Goal: Share content: Share content

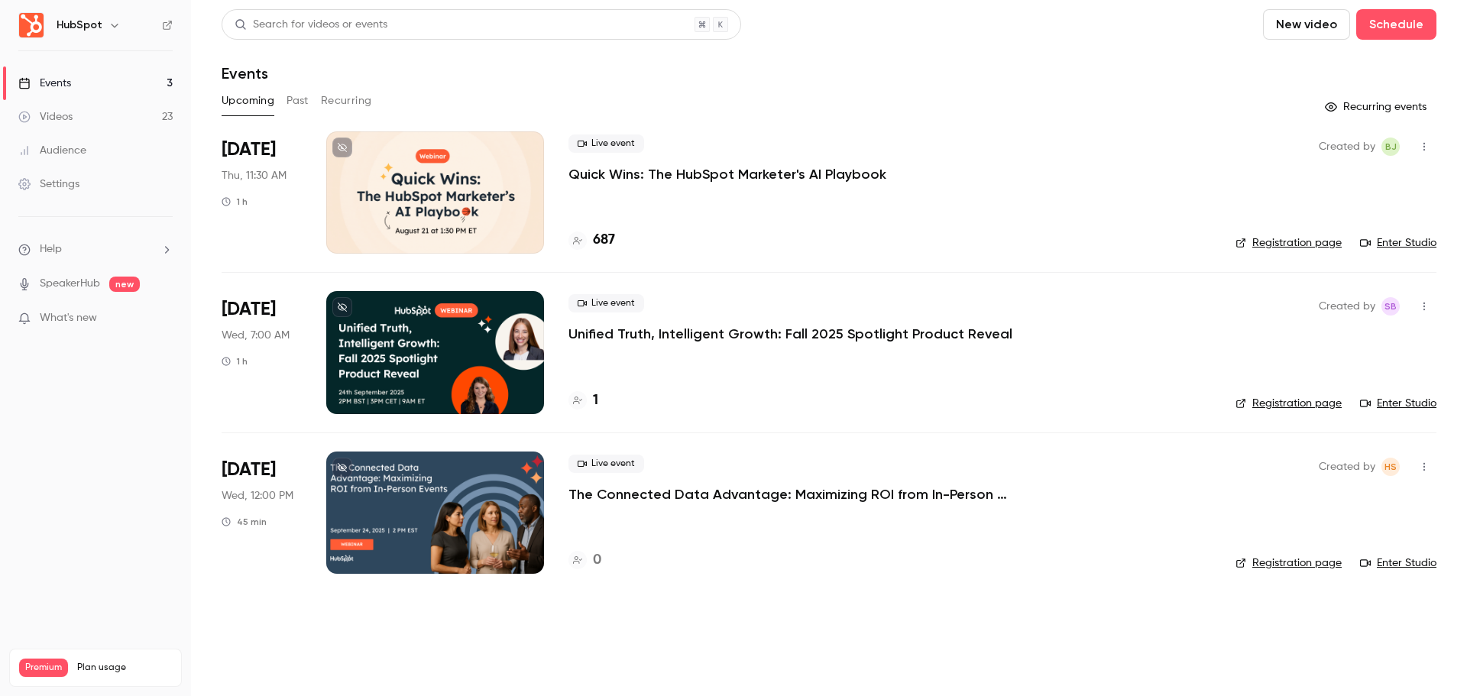
click at [1423, 470] on icon "button" at bounding box center [1424, 466] width 12 height 11
click at [1360, 583] on div "Duplicate" at bounding box center [1365, 585] width 116 height 15
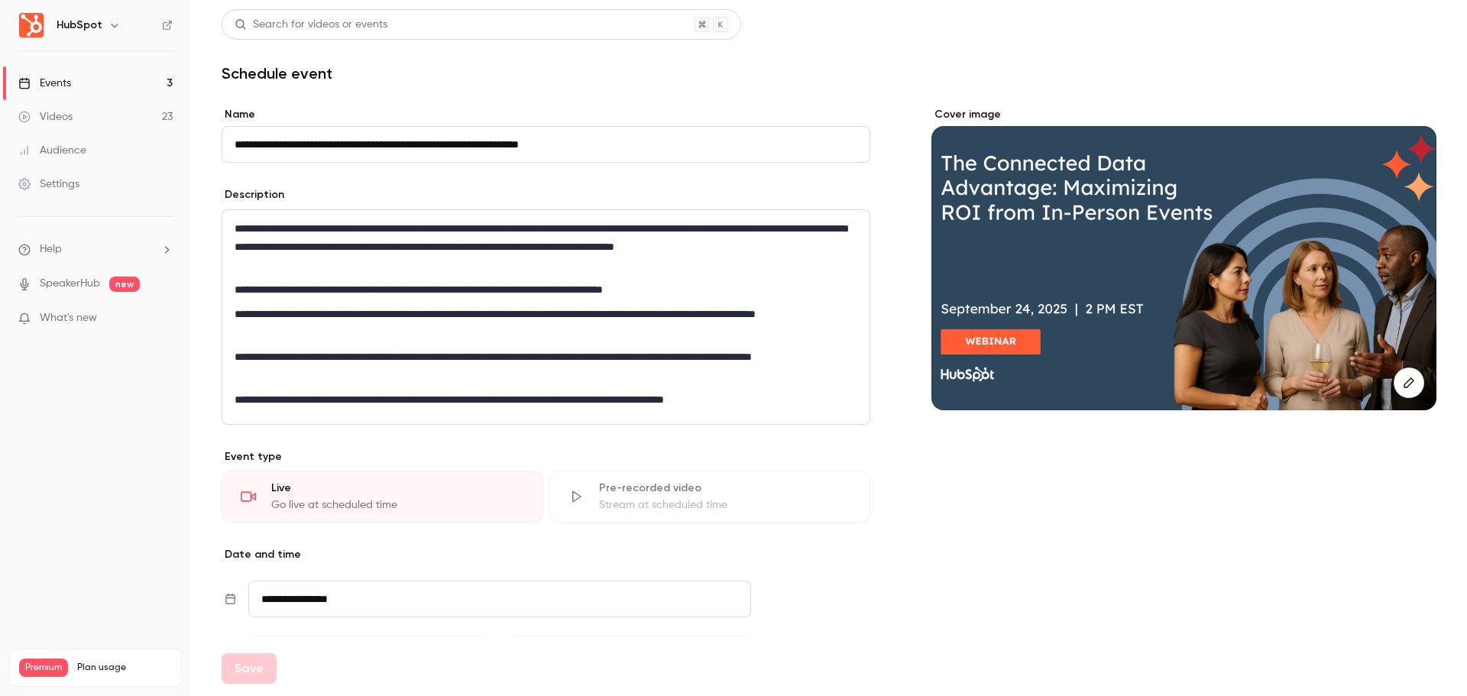
click at [397, 144] on input "**********" at bounding box center [546, 144] width 649 height 37
drag, startPoint x: 275, startPoint y: 147, endPoint x: 182, endPoint y: 139, distance: 93.5
click at [182, 139] on div "**********" at bounding box center [733, 348] width 1467 height 696
type input "**********"
click at [439, 258] on p "**********" at bounding box center [543, 246] width 617 height 55
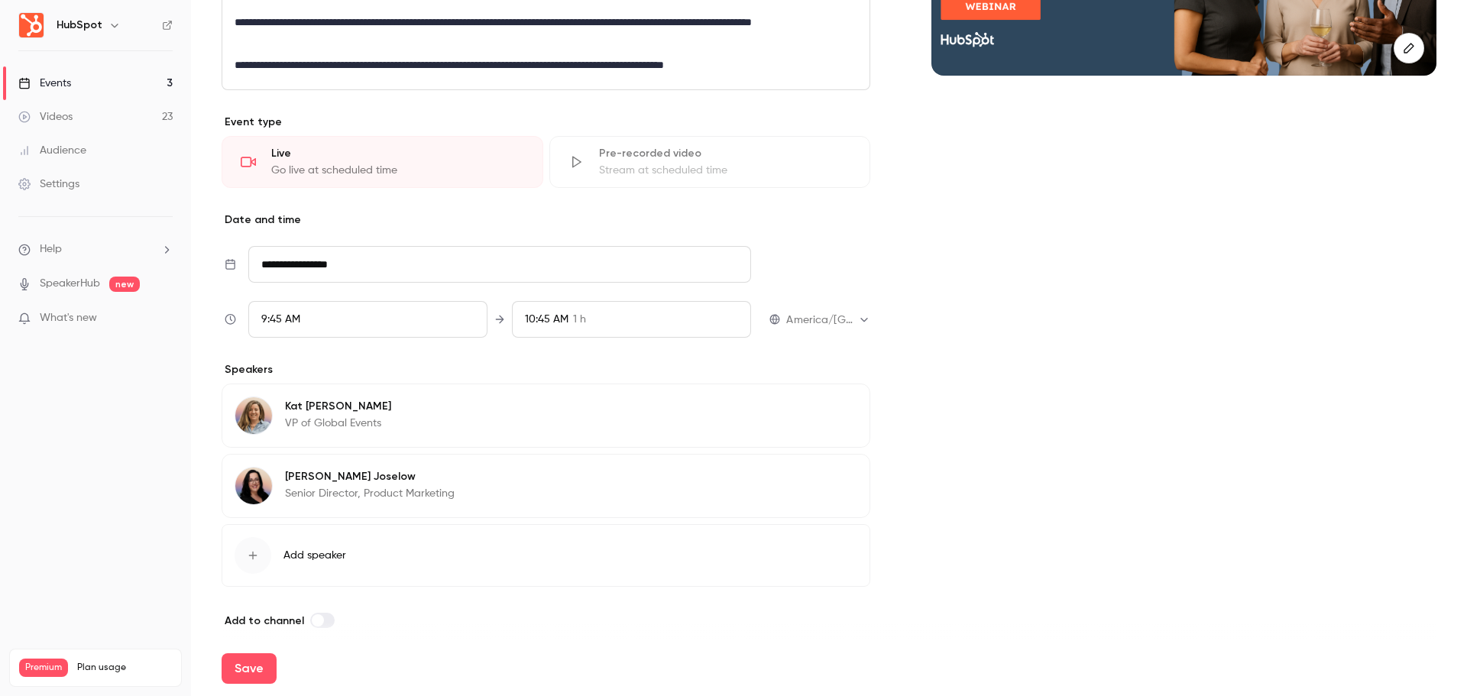
scroll to position [348, 0]
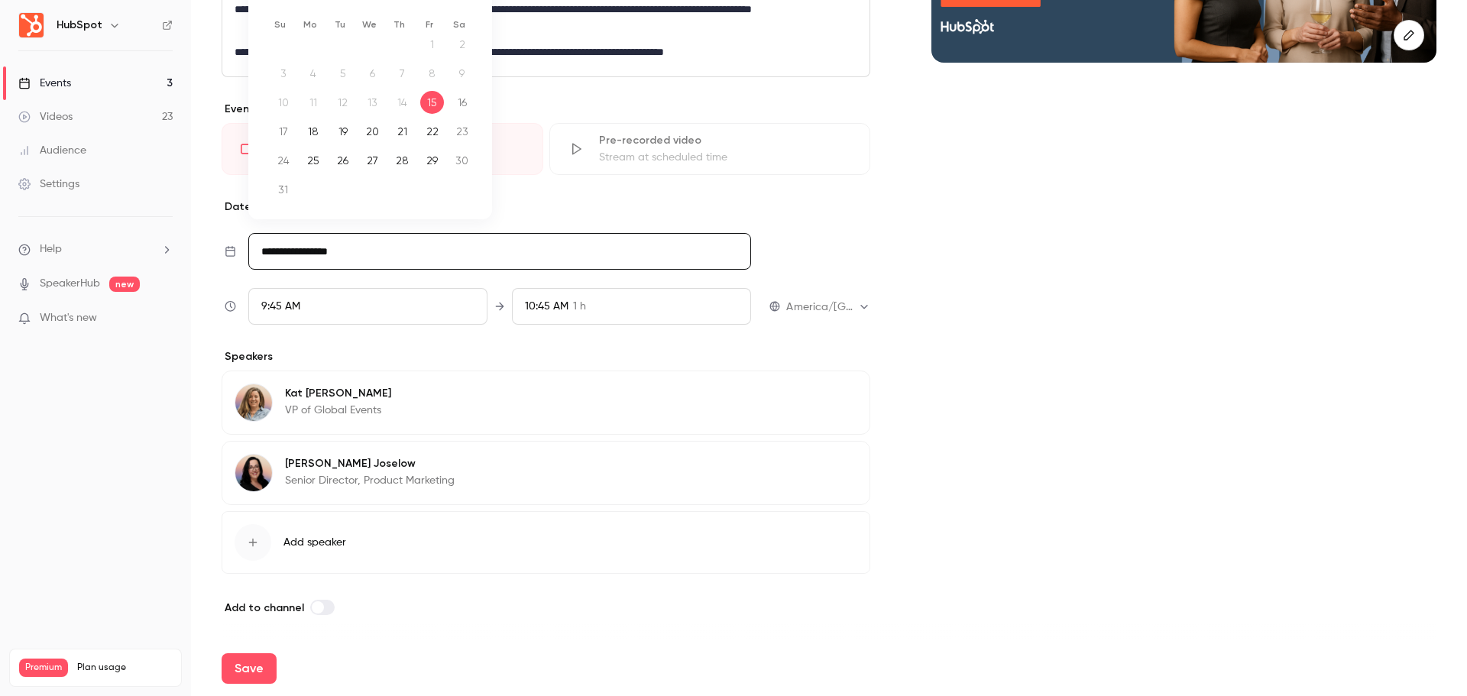
click at [377, 248] on input "**********" at bounding box center [499, 251] width 503 height 37
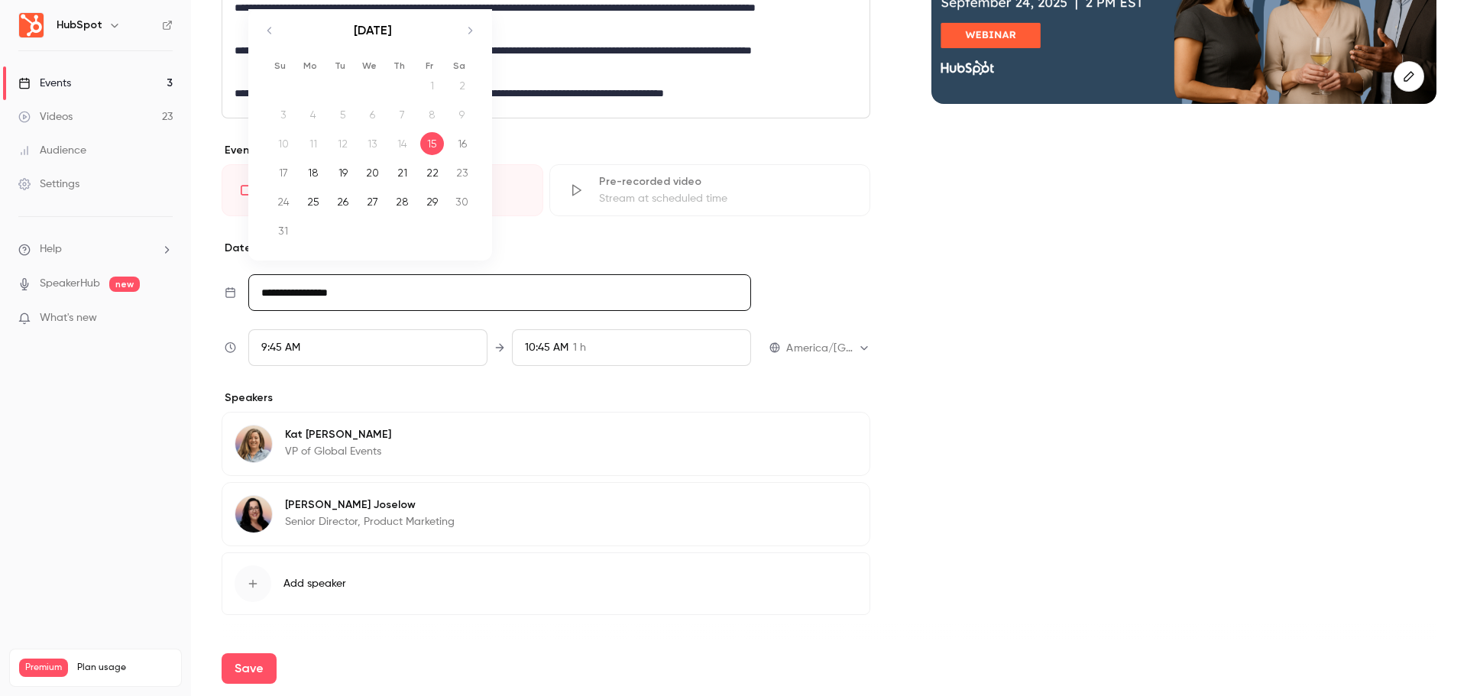
scroll to position [271, 0]
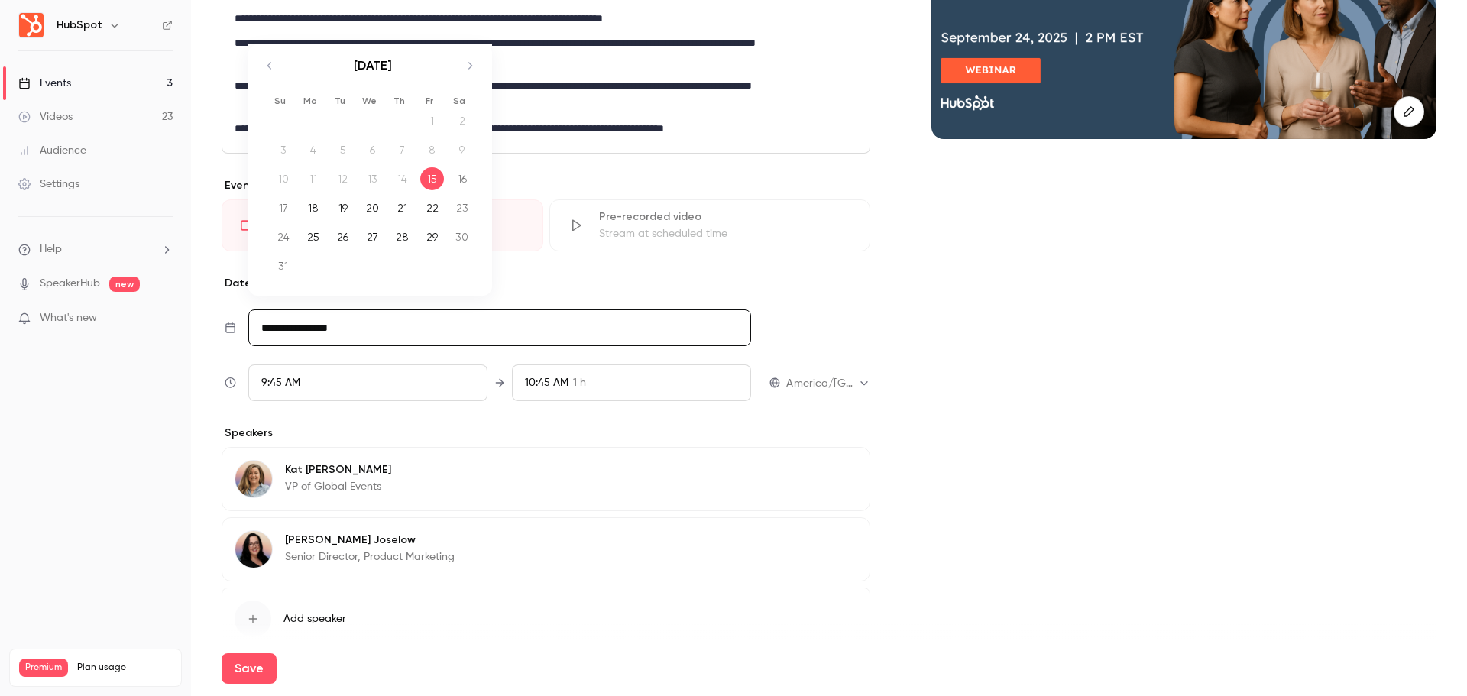
click at [478, 66] on icon "Move forward to switch to the next month." at bounding box center [470, 66] width 18 height 18
click at [314, 206] on div "15" at bounding box center [313, 200] width 24 height 23
type input "**********"
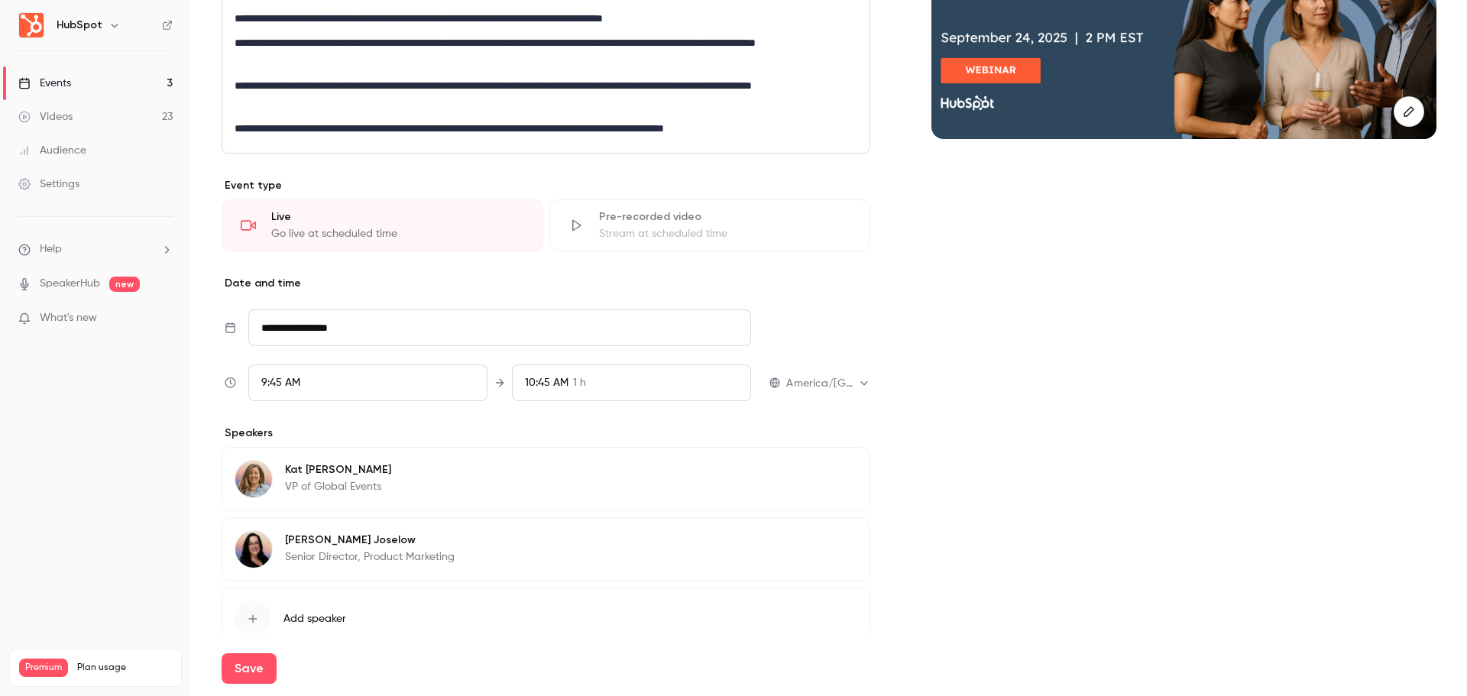
click at [342, 376] on div "9:45 AM" at bounding box center [367, 382] width 239 height 37
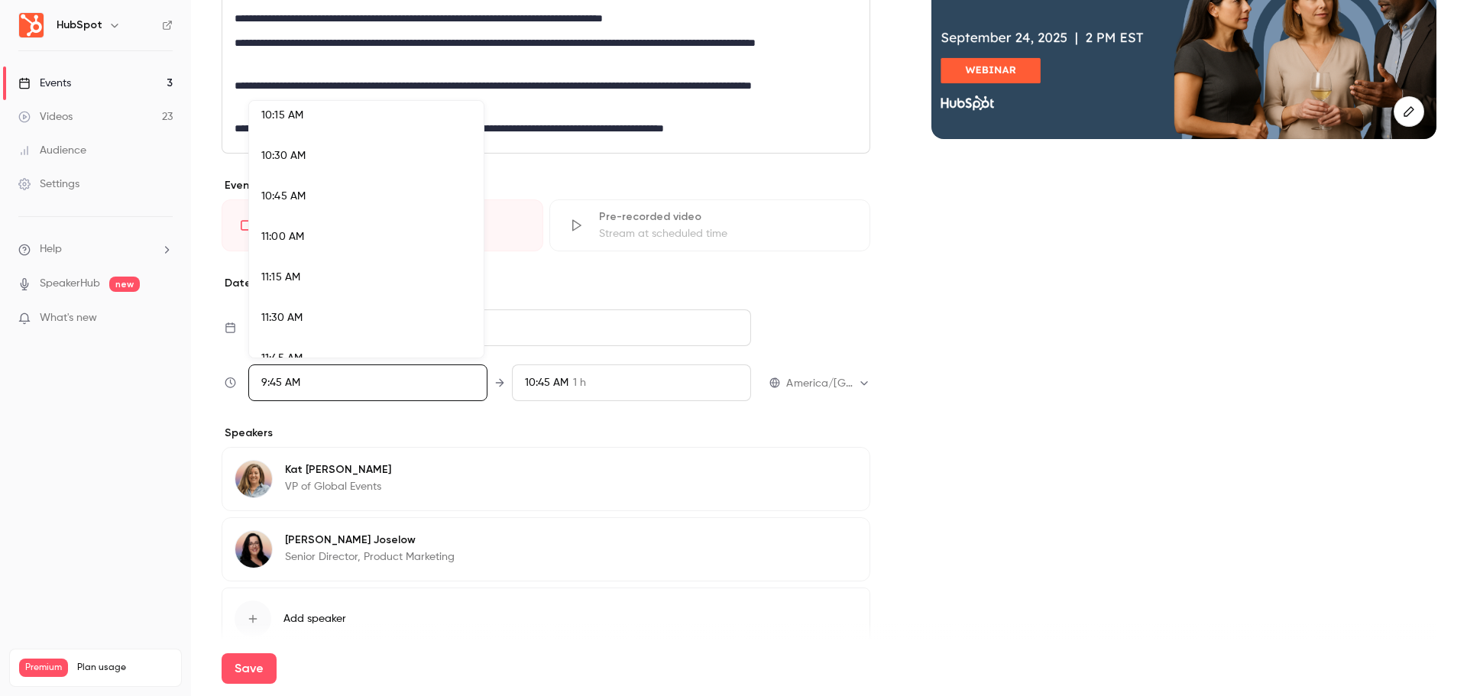
scroll to position [1701, 0]
click at [352, 280] on div "11:30 AM" at bounding box center [366, 283] width 210 height 16
click at [646, 379] on div at bounding box center [733, 348] width 1467 height 696
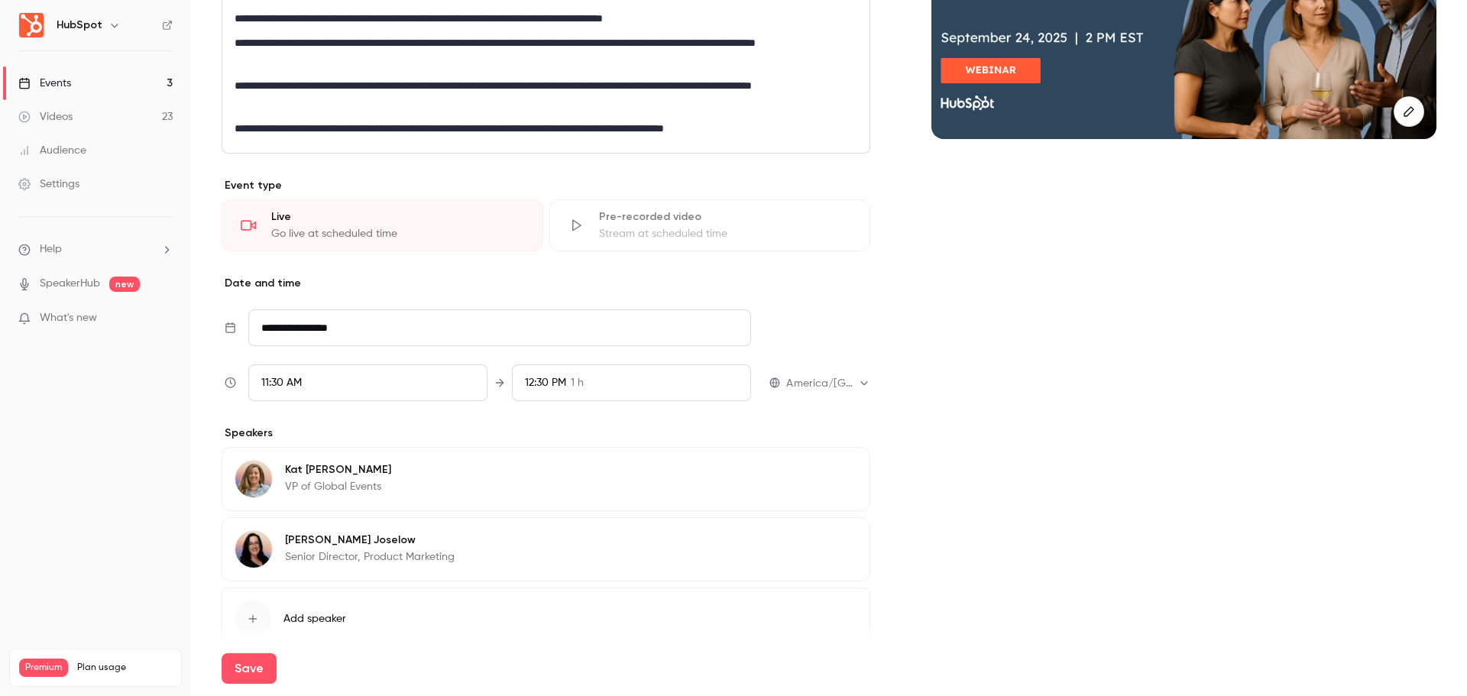
scroll to position [1472, 0]
click at [582, 381] on div "12:30 PM 1 h" at bounding box center [631, 382] width 239 height 37
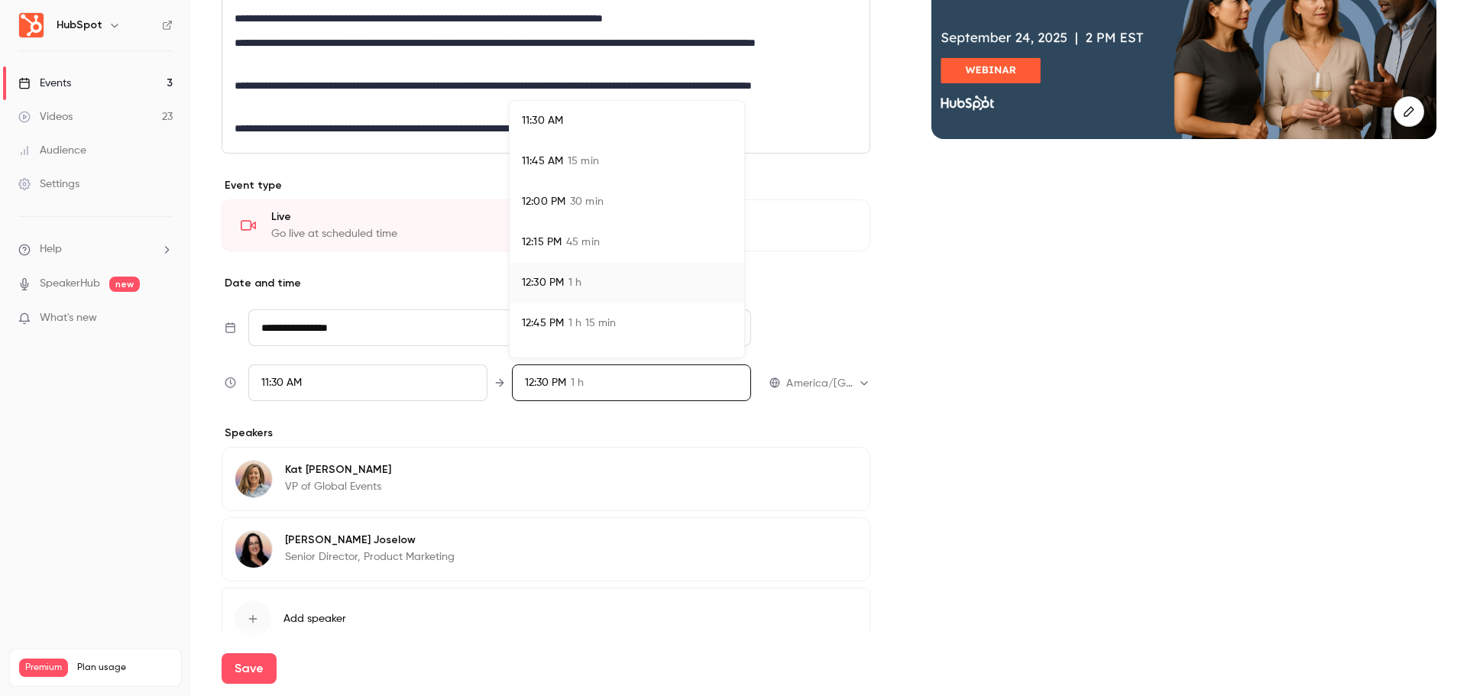
scroll to position [76, 0]
click at [599, 241] on span "1 h 15 min" at bounding box center [591, 247] width 47 height 16
click at [969, 336] on div at bounding box center [733, 348] width 1467 height 696
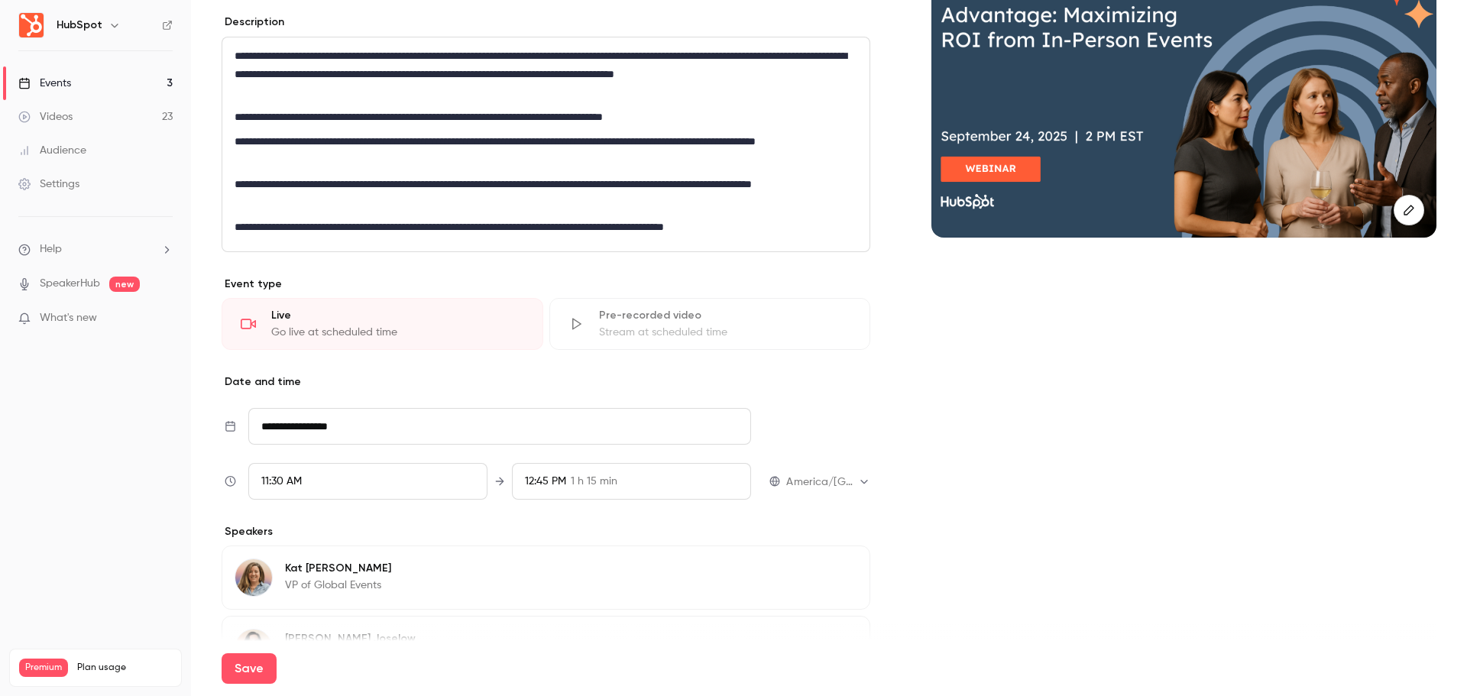
scroll to position [0, 0]
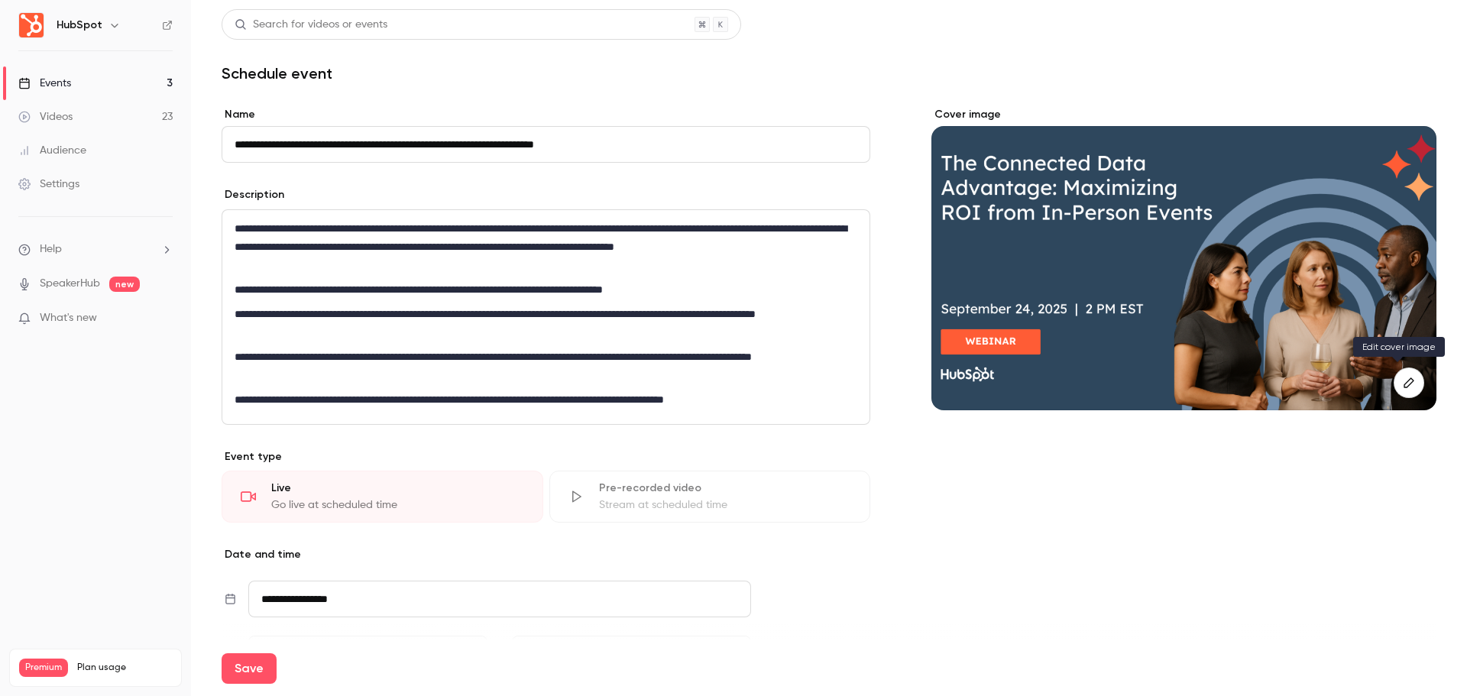
click at [1394, 372] on button "button" at bounding box center [1409, 382] width 31 height 31
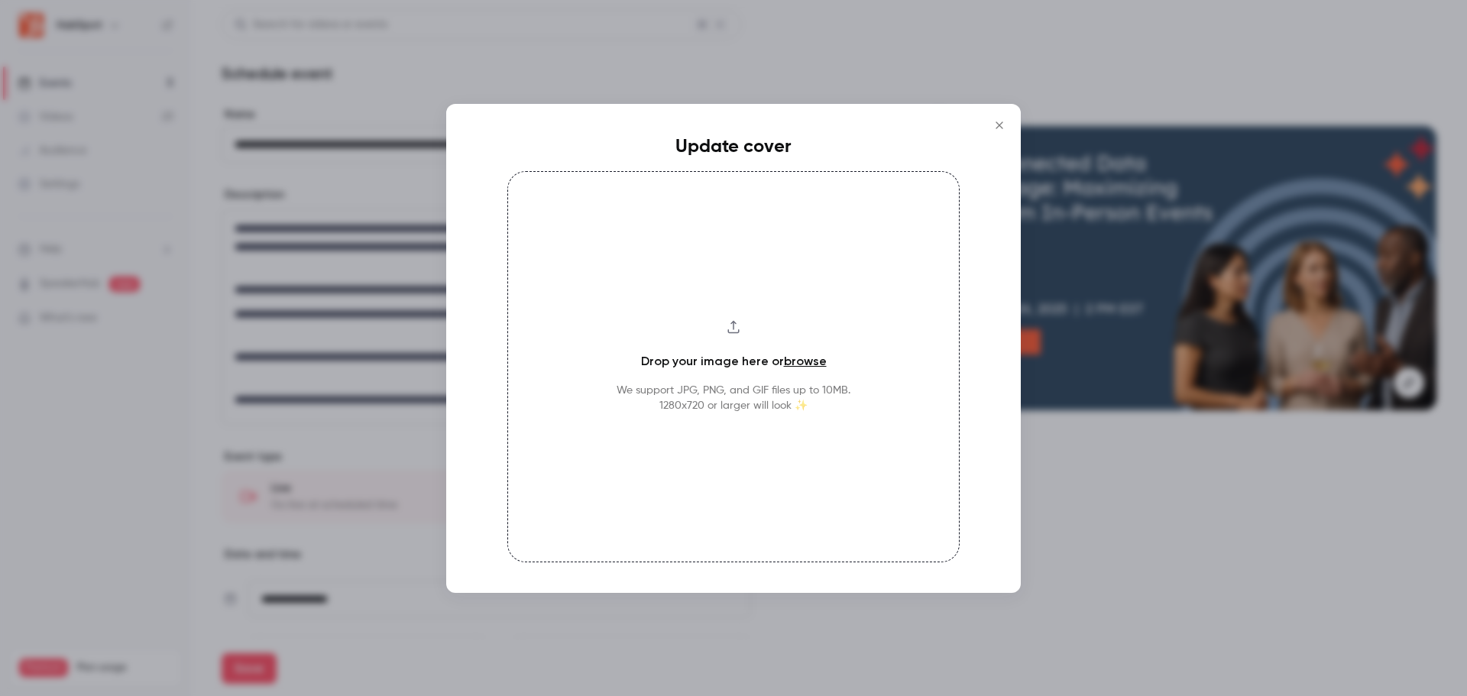
click at [1005, 127] on icon "Close" at bounding box center [999, 125] width 18 height 12
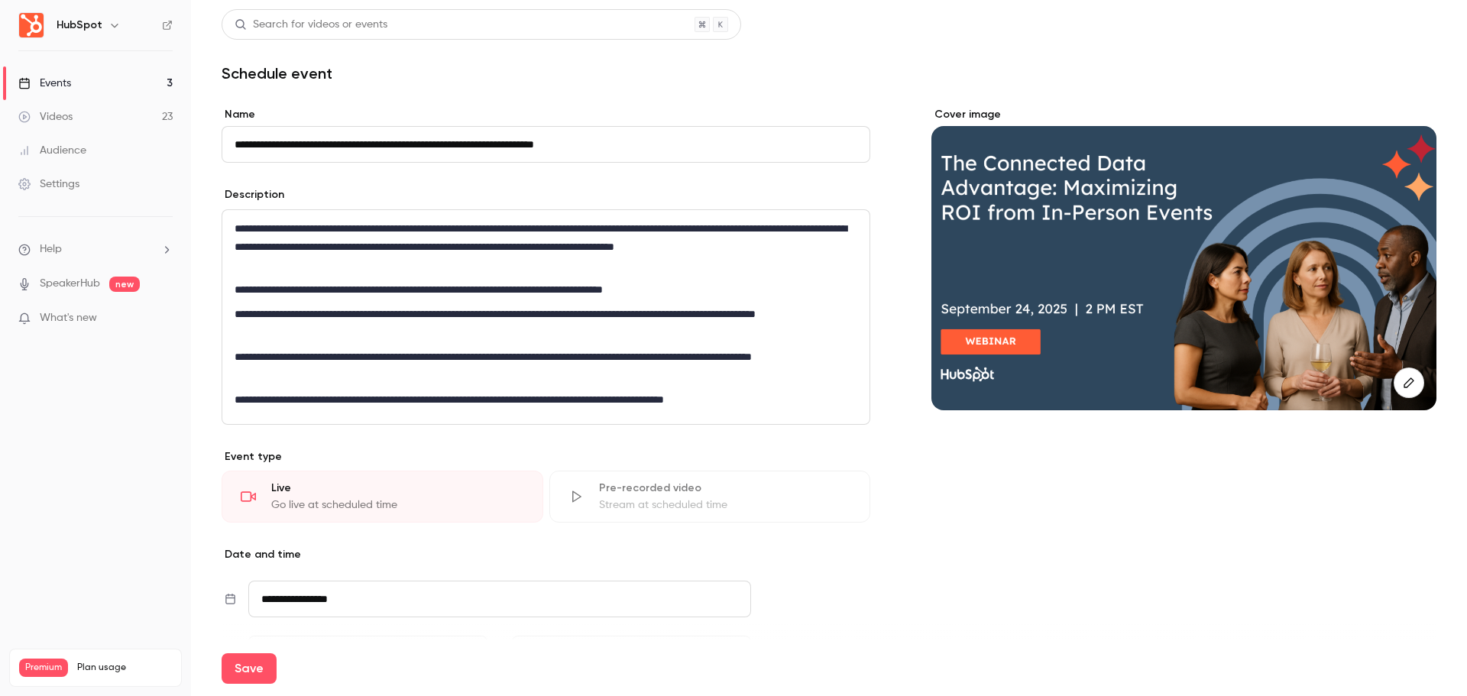
click at [998, 160] on div at bounding box center [1183, 268] width 505 height 284
click at [288, 138] on input "**********" at bounding box center [546, 144] width 649 height 37
drag, startPoint x: 286, startPoint y: 146, endPoint x: 240, endPoint y: 154, distance: 46.6
click at [240, 154] on input "**********" at bounding box center [546, 144] width 649 height 37
type input "**********"
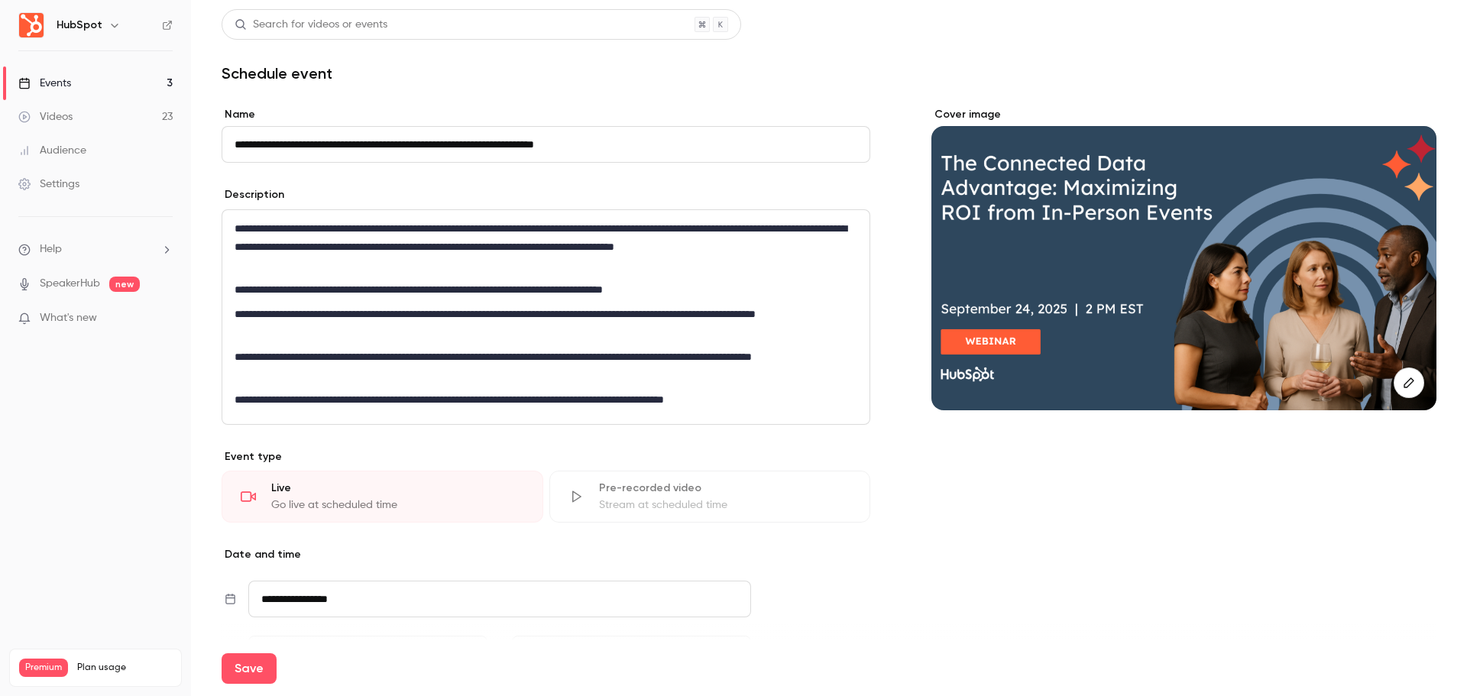
click at [404, 382] on p "**********" at bounding box center [543, 366] width 617 height 37
click at [265, 669] on button "Save" at bounding box center [249, 668] width 55 height 31
type input "**********"
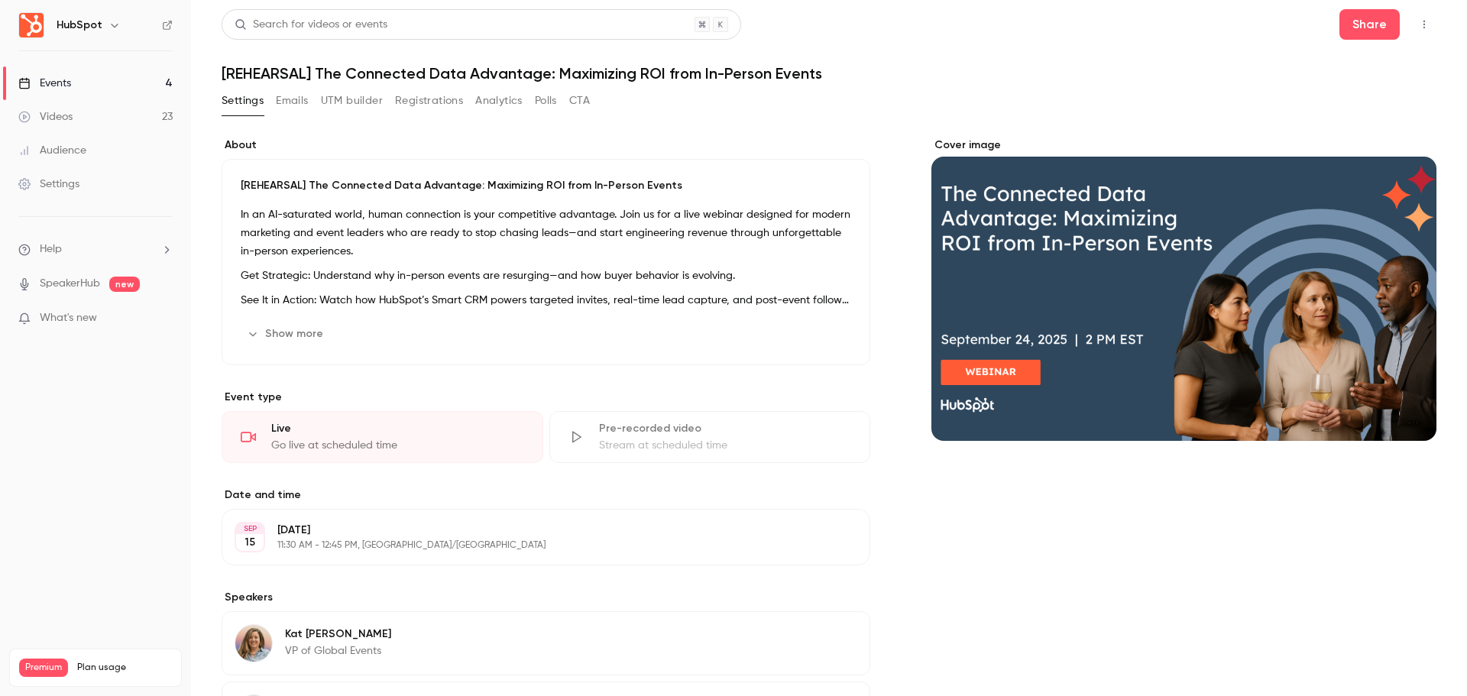
click at [362, 98] on button "UTM builder" at bounding box center [352, 101] width 62 height 24
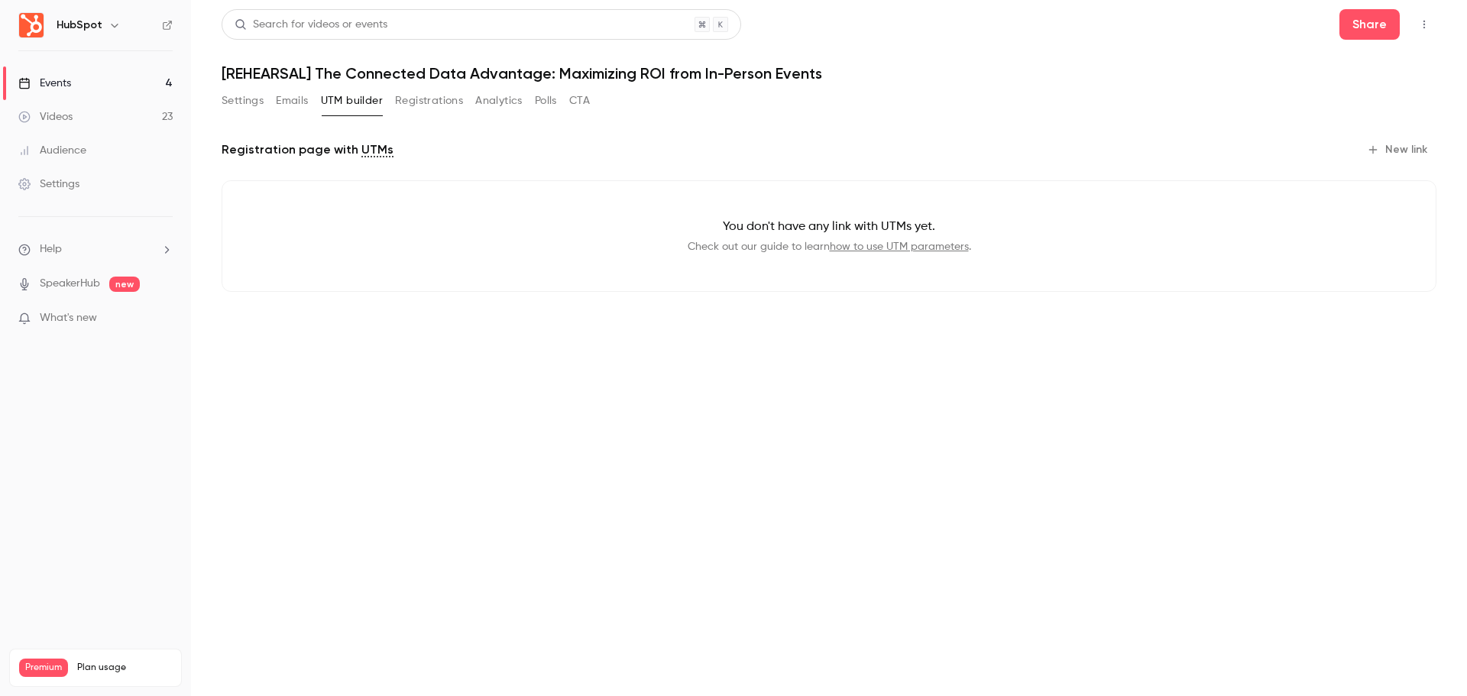
click at [434, 105] on button "Registrations" at bounding box center [429, 101] width 68 height 24
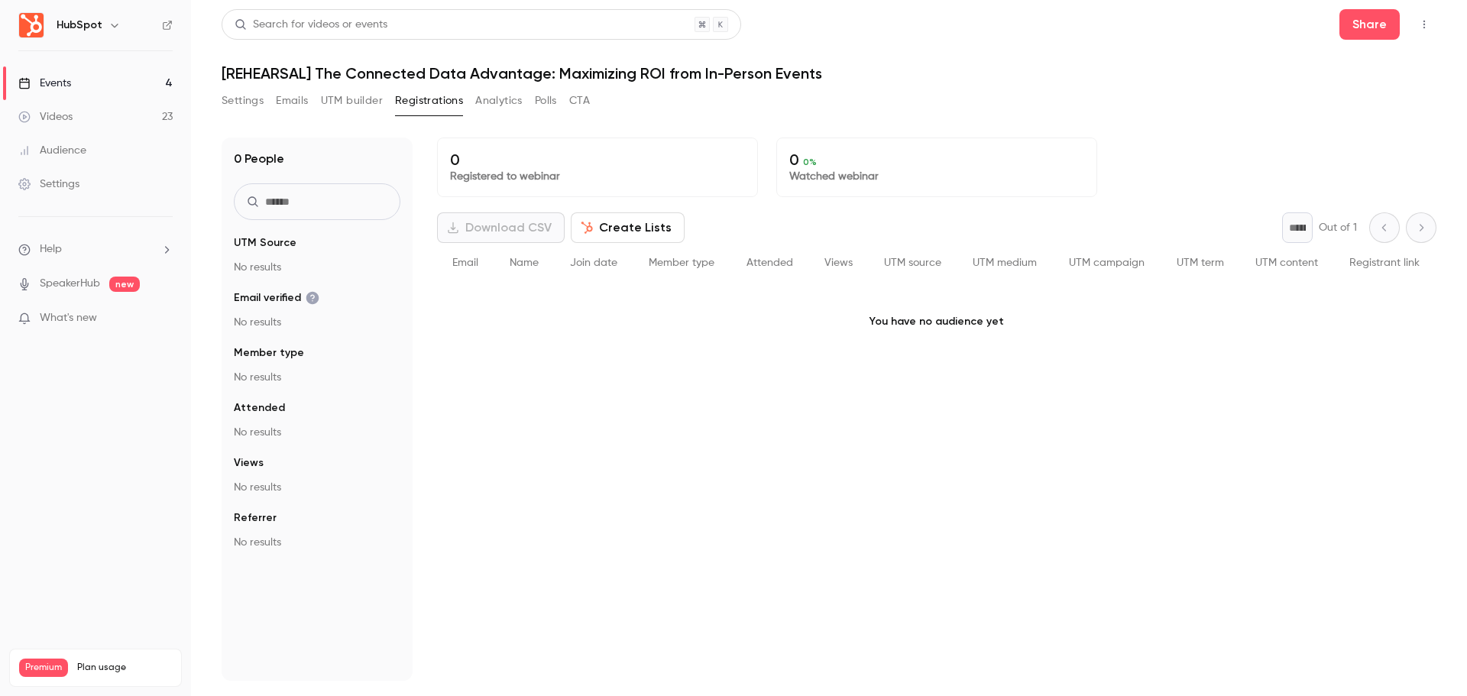
click at [70, 185] on div "Settings" at bounding box center [48, 183] width 61 height 15
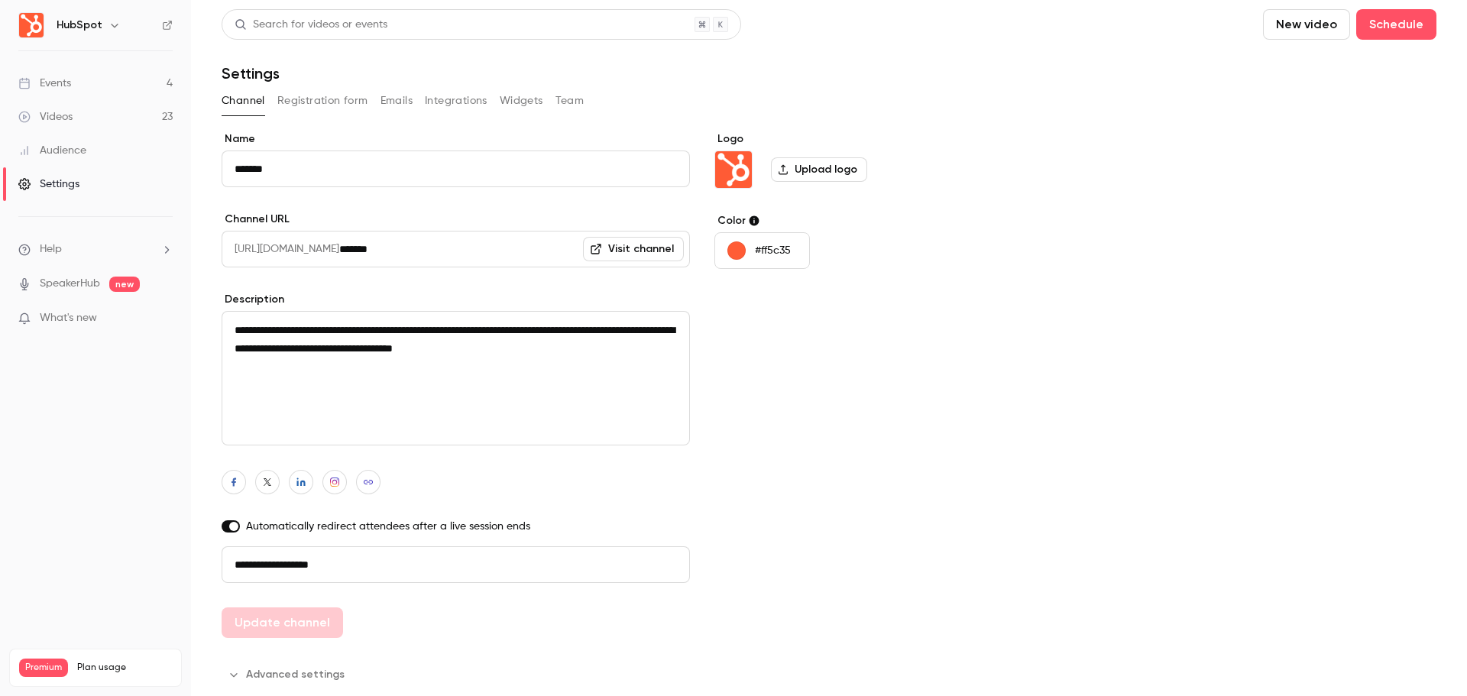
click at [115, 144] on link "Audience" at bounding box center [95, 151] width 191 height 34
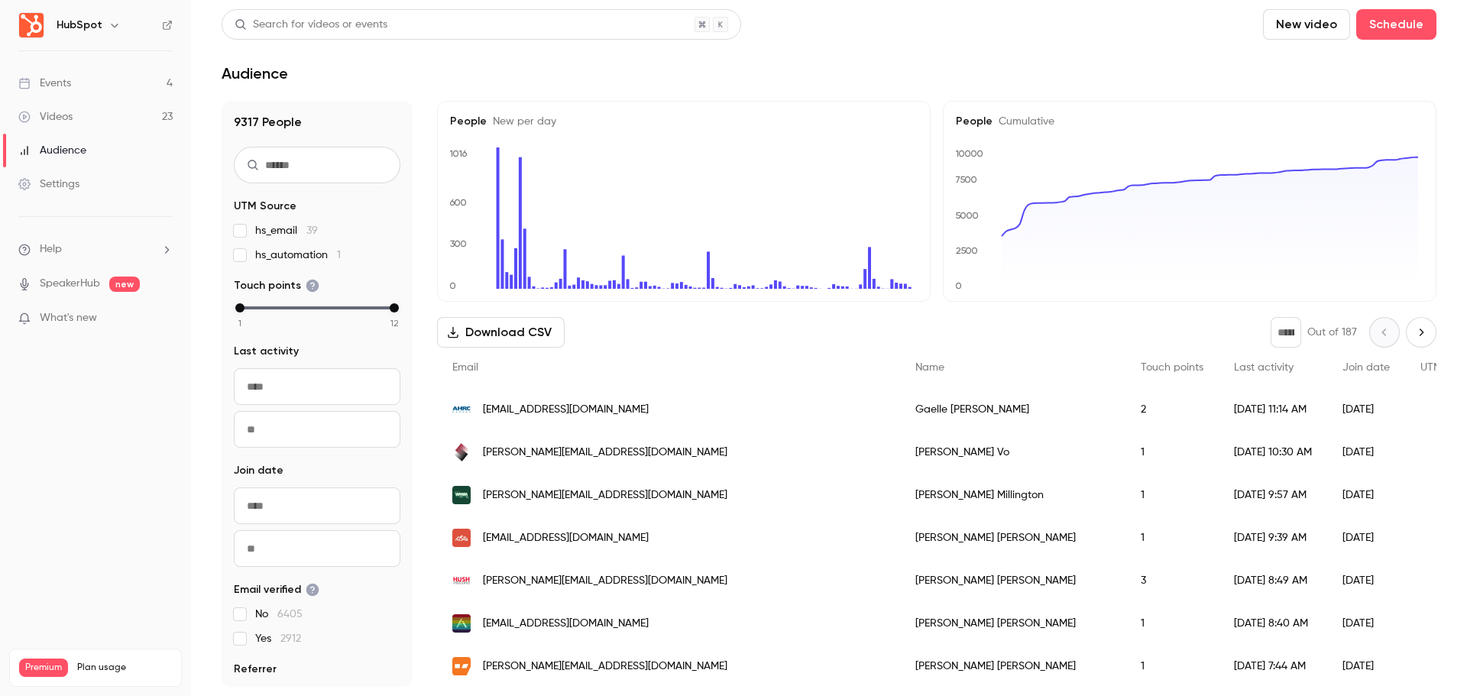
click at [129, 112] on link "Videos 23" at bounding box center [95, 117] width 191 height 34
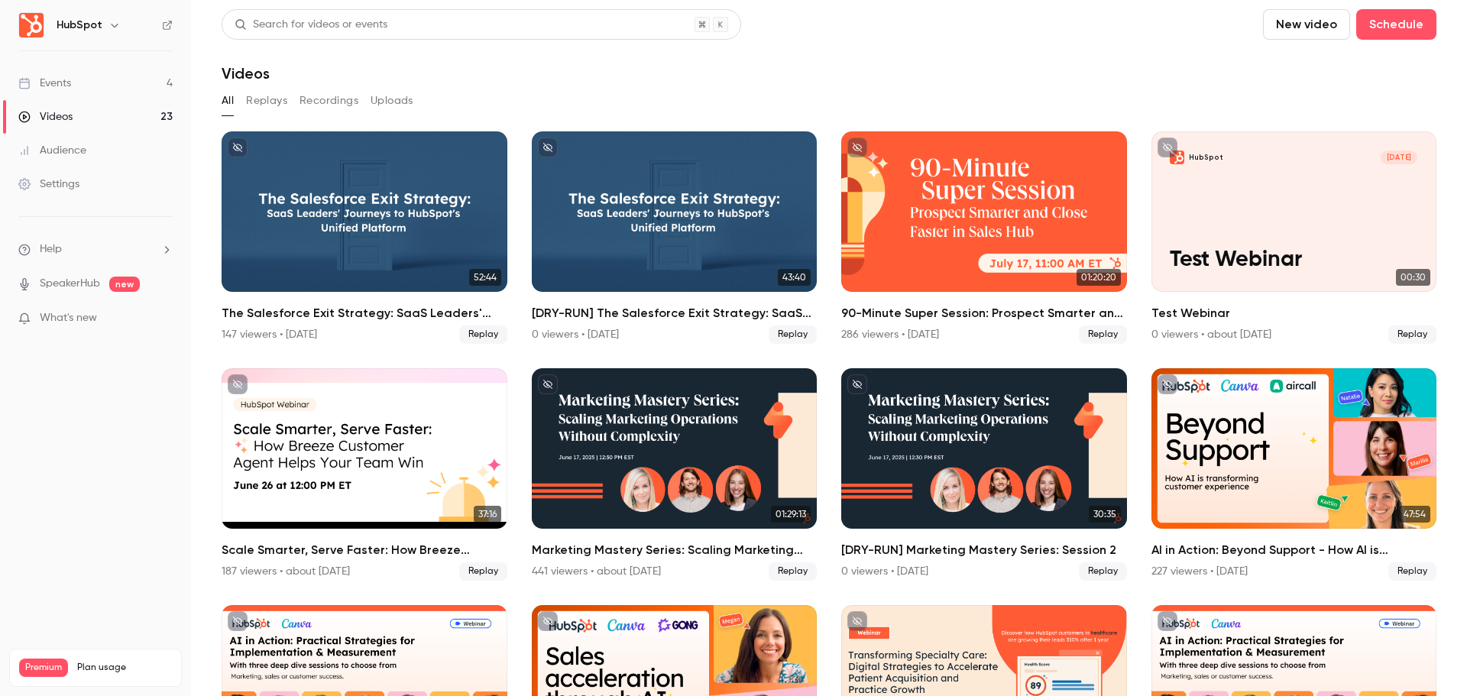
click at [129, 93] on link "Events 4" at bounding box center [95, 83] width 191 height 34
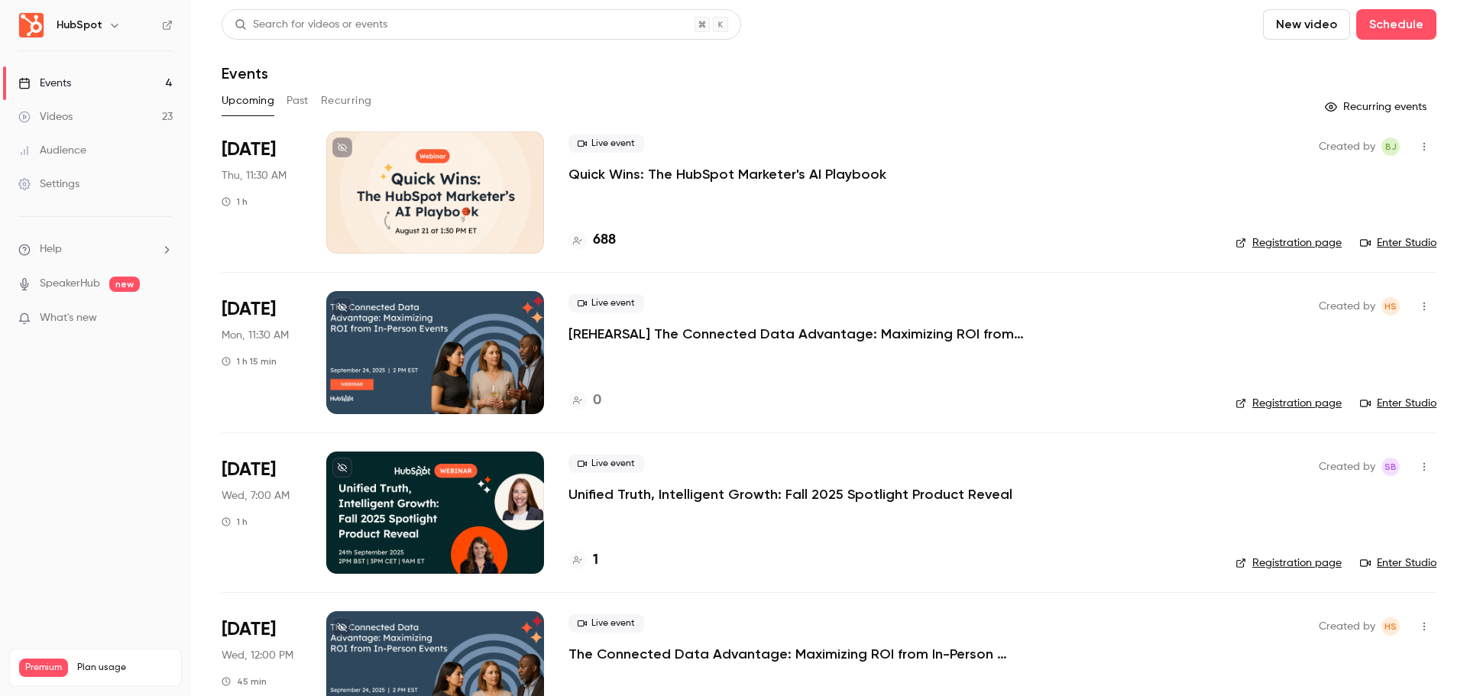
click at [859, 347] on div "Live event [REHEARSAL] The Connected Data Advantage: Maximizing ROI from In-Per…" at bounding box center [889, 352] width 643 height 122
click at [272, 306] on span "Sep 15" at bounding box center [249, 309] width 54 height 24
click at [562, 348] on li "Sep 15 Mon, 11:30 AM 1 h 15 min Live event [REHEARSAL] The Connected Data Advan…" at bounding box center [829, 352] width 1215 height 160
click at [1418, 307] on icon "button" at bounding box center [1424, 306] width 12 height 11
click at [614, 322] on div at bounding box center [733, 348] width 1467 height 696
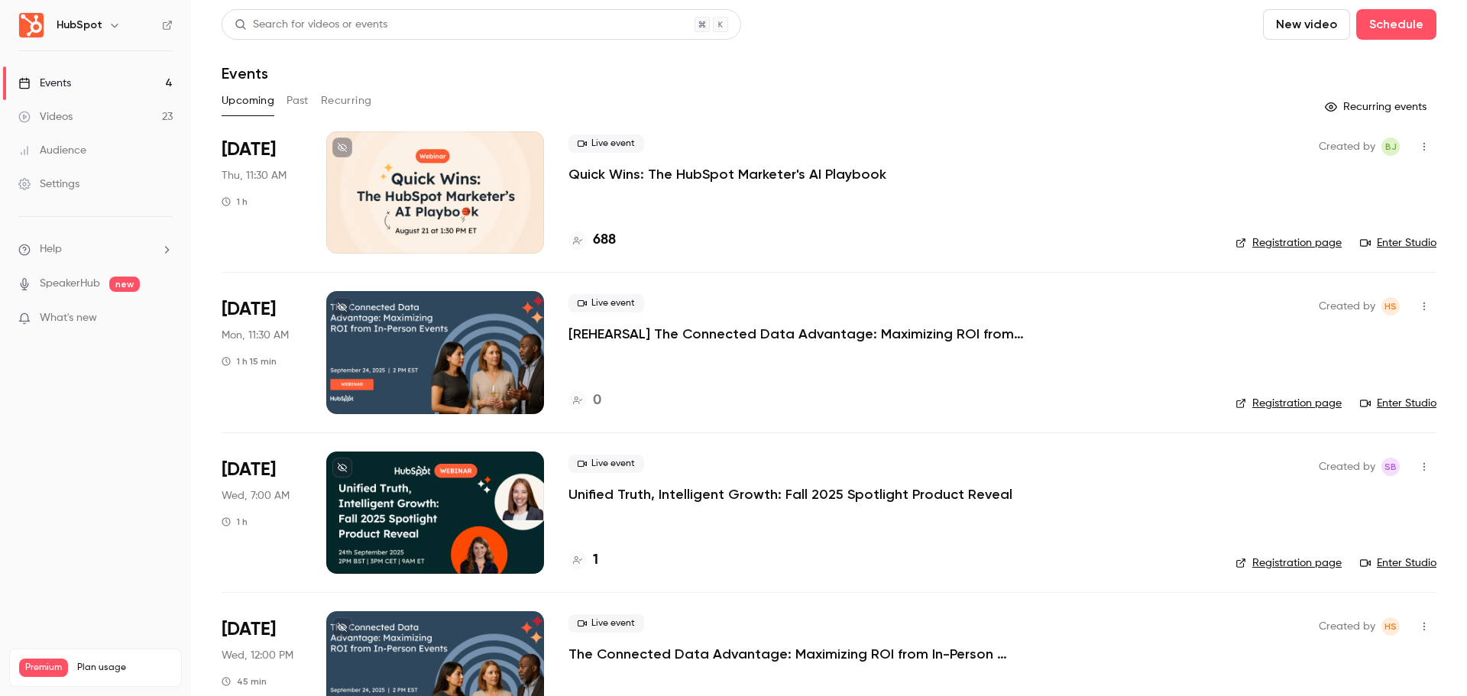
click at [430, 329] on div at bounding box center [435, 352] width 218 height 122
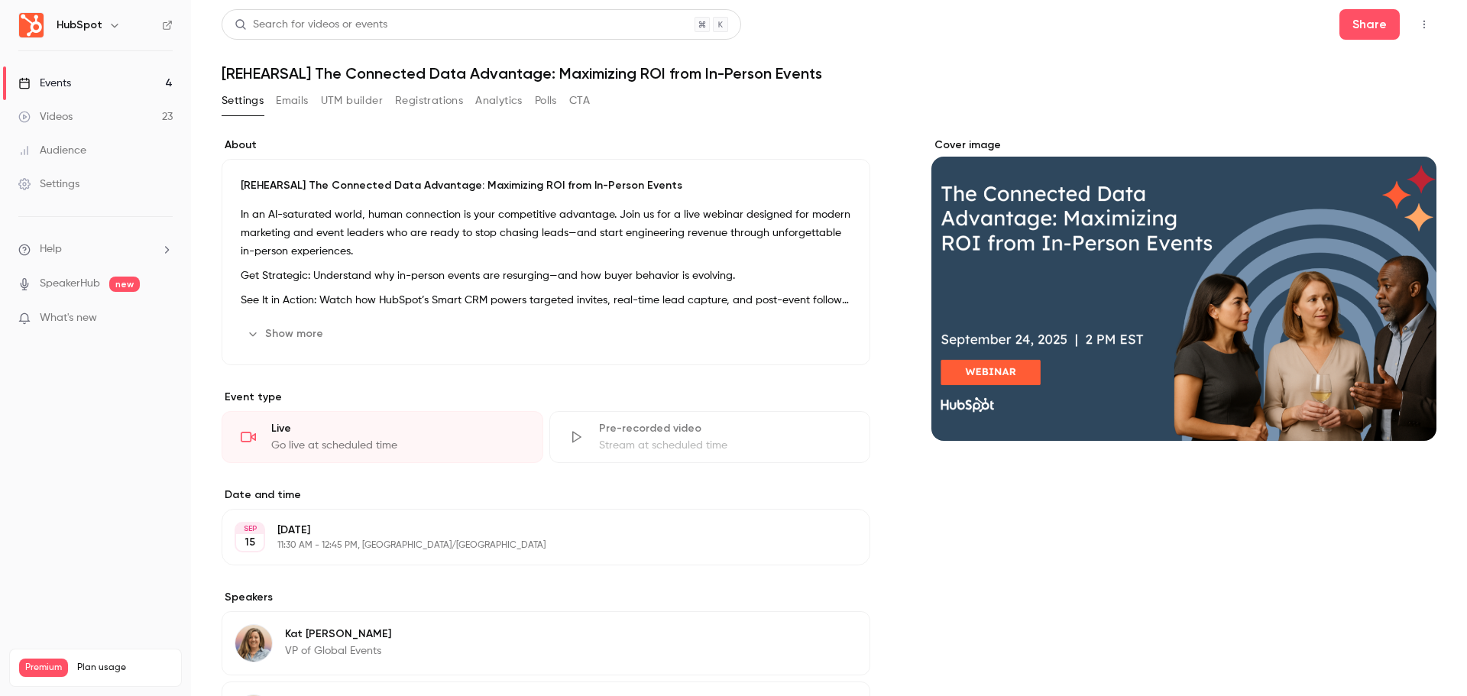
click at [102, 185] on link "Settings" at bounding box center [95, 184] width 191 height 34
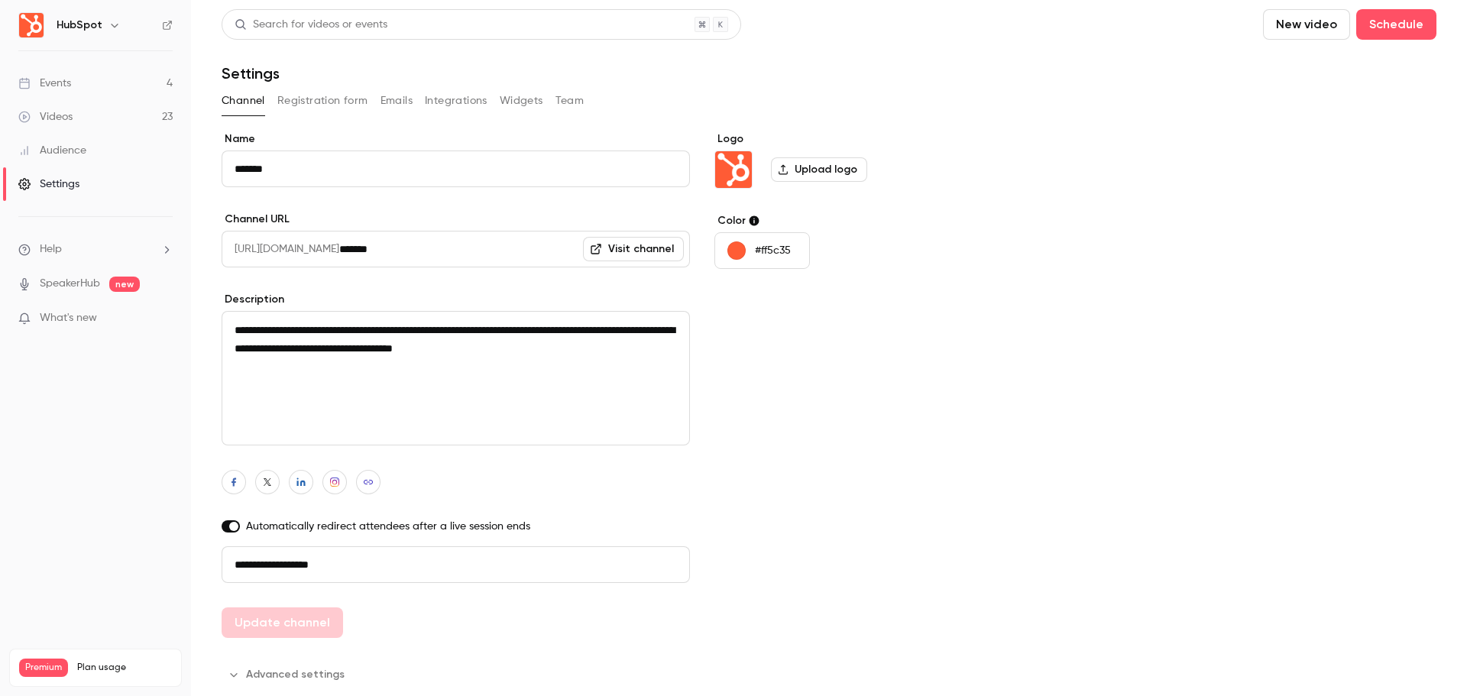
click at [472, 555] on input "**********" at bounding box center [456, 564] width 468 height 37
click at [568, 109] on button "Team" at bounding box center [569, 101] width 29 height 24
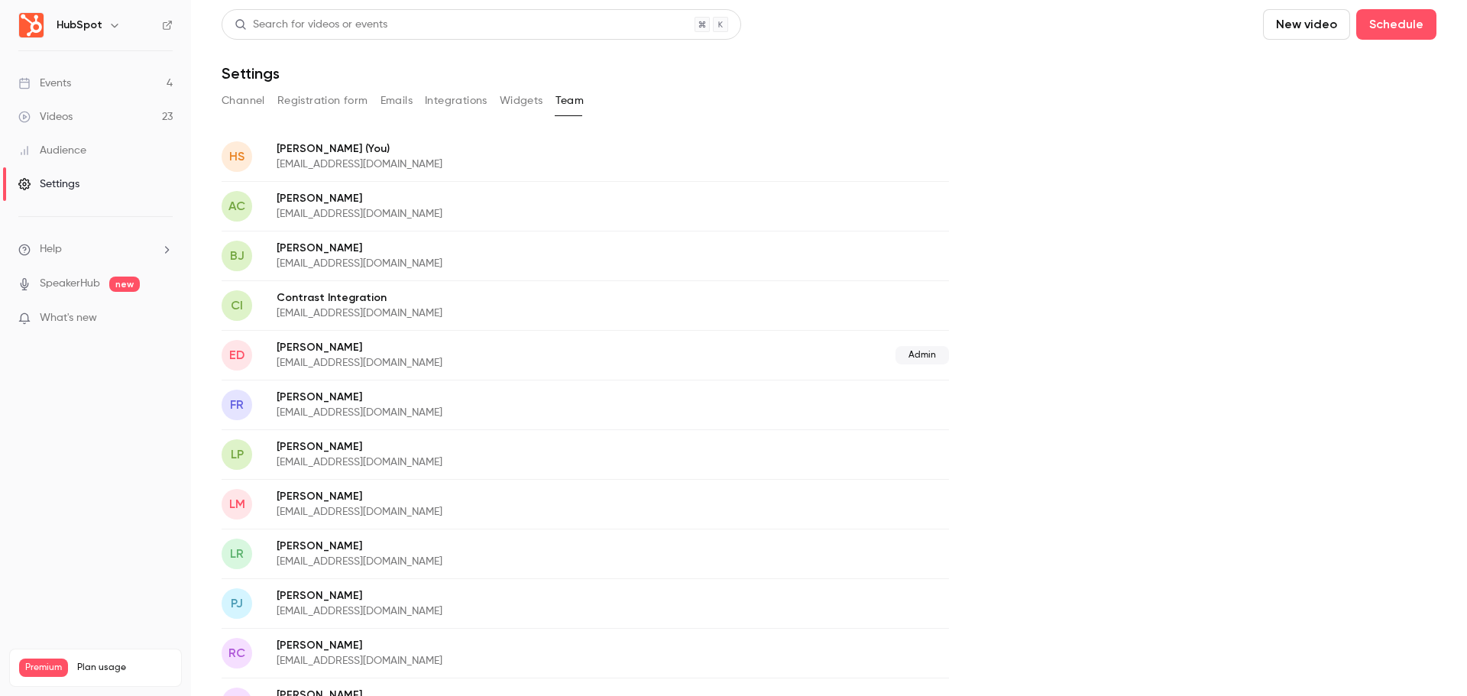
click at [307, 104] on button "Registration form" at bounding box center [322, 101] width 91 height 24
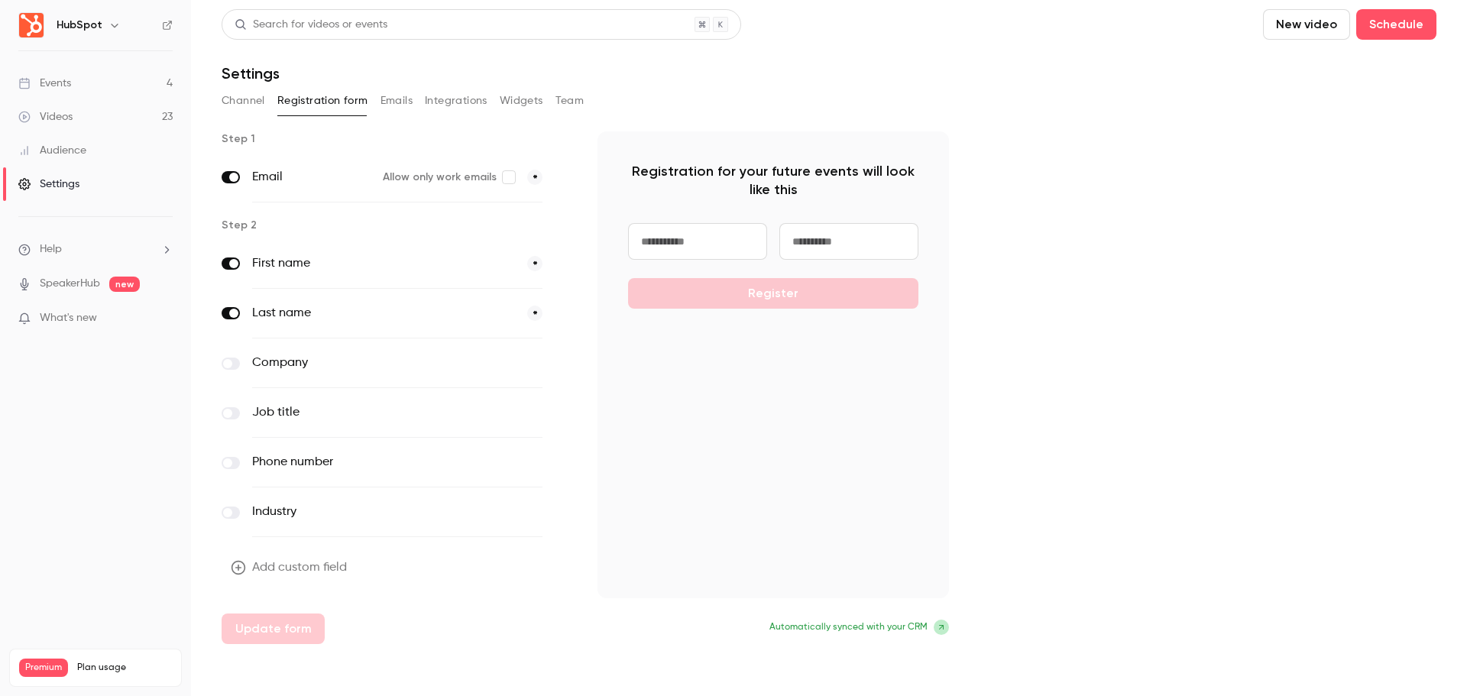
click at [390, 103] on button "Emails" at bounding box center [396, 101] width 32 height 24
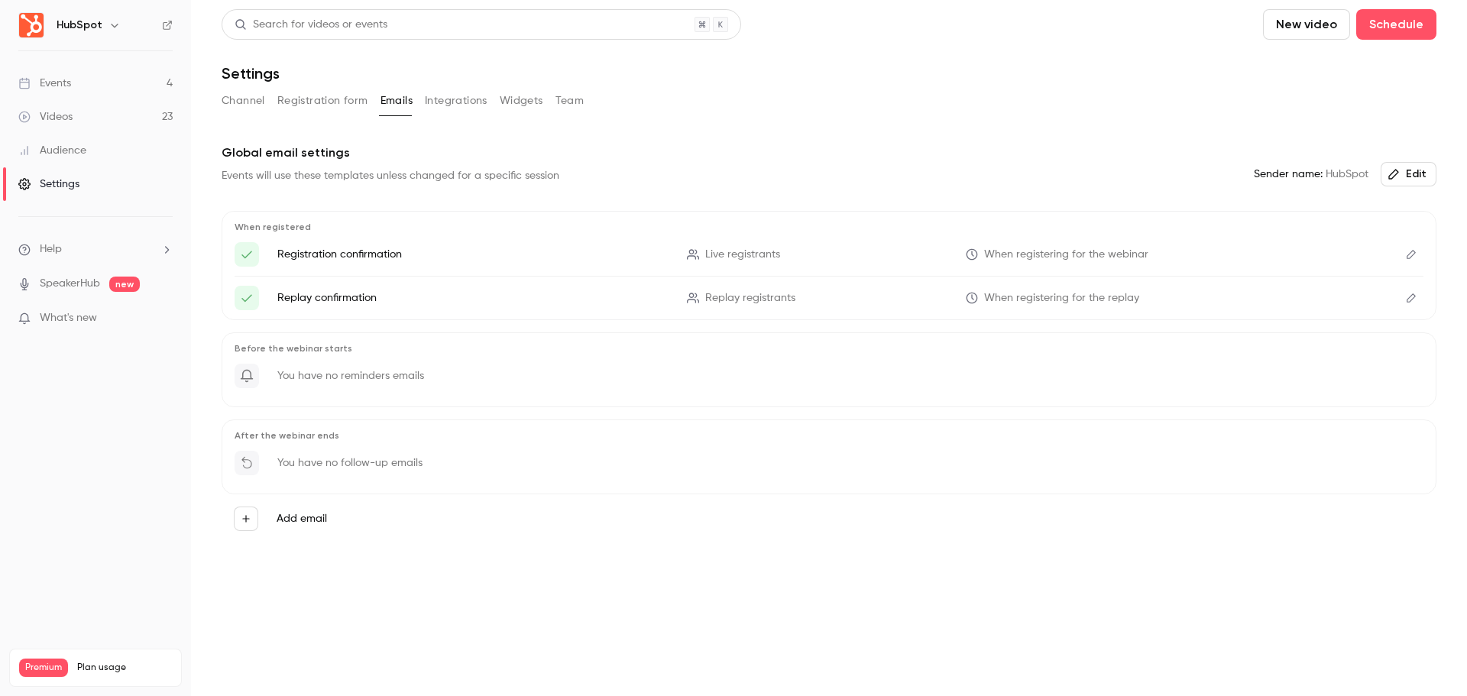
click at [458, 99] on button "Integrations" at bounding box center [456, 101] width 63 height 24
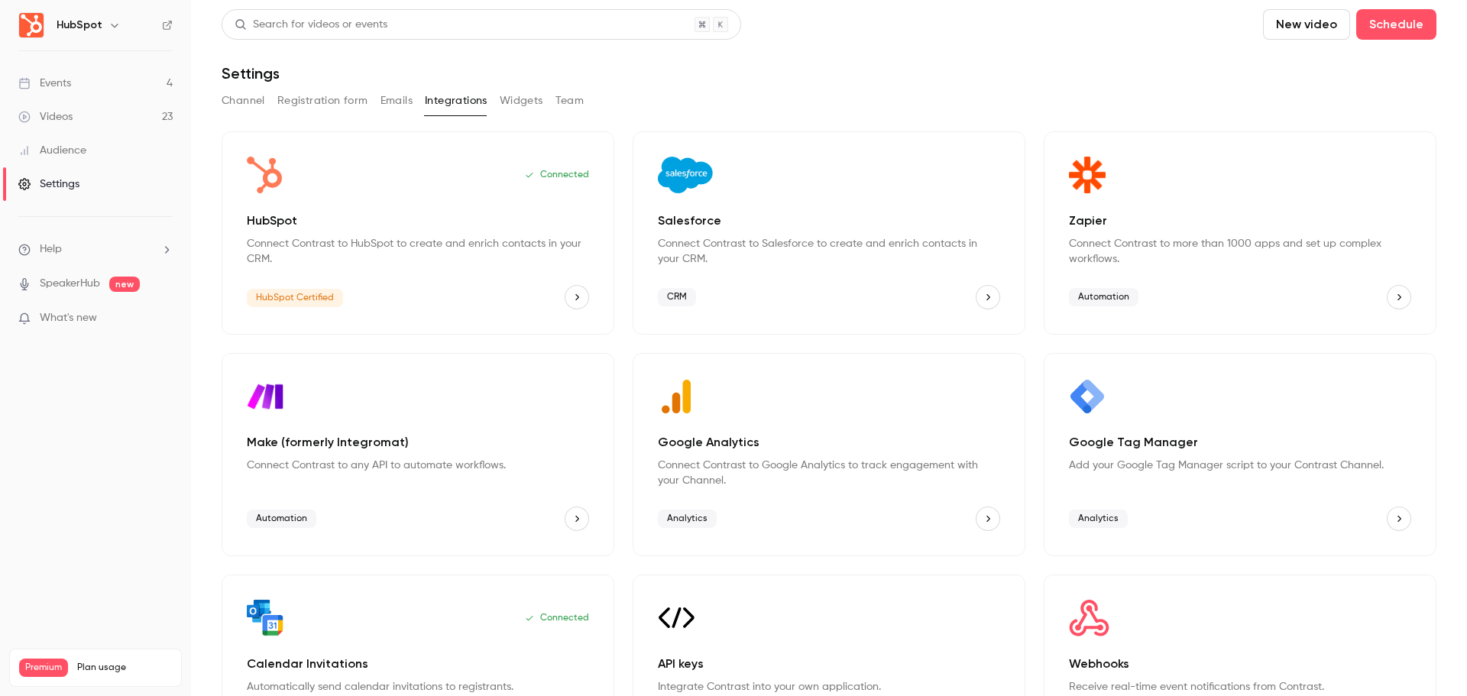
click at [517, 102] on button "Widgets" at bounding box center [522, 101] width 44 height 24
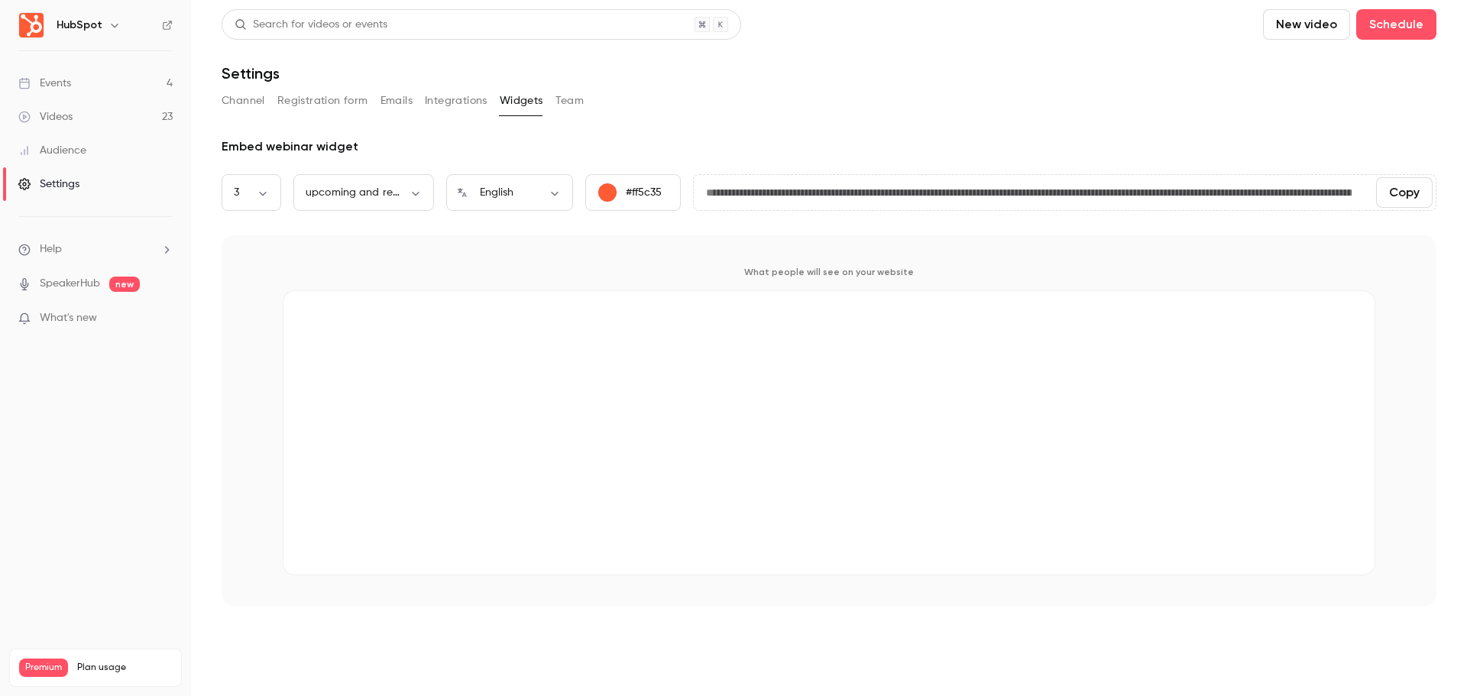
click at [143, 86] on link "Events 4" at bounding box center [95, 83] width 191 height 34
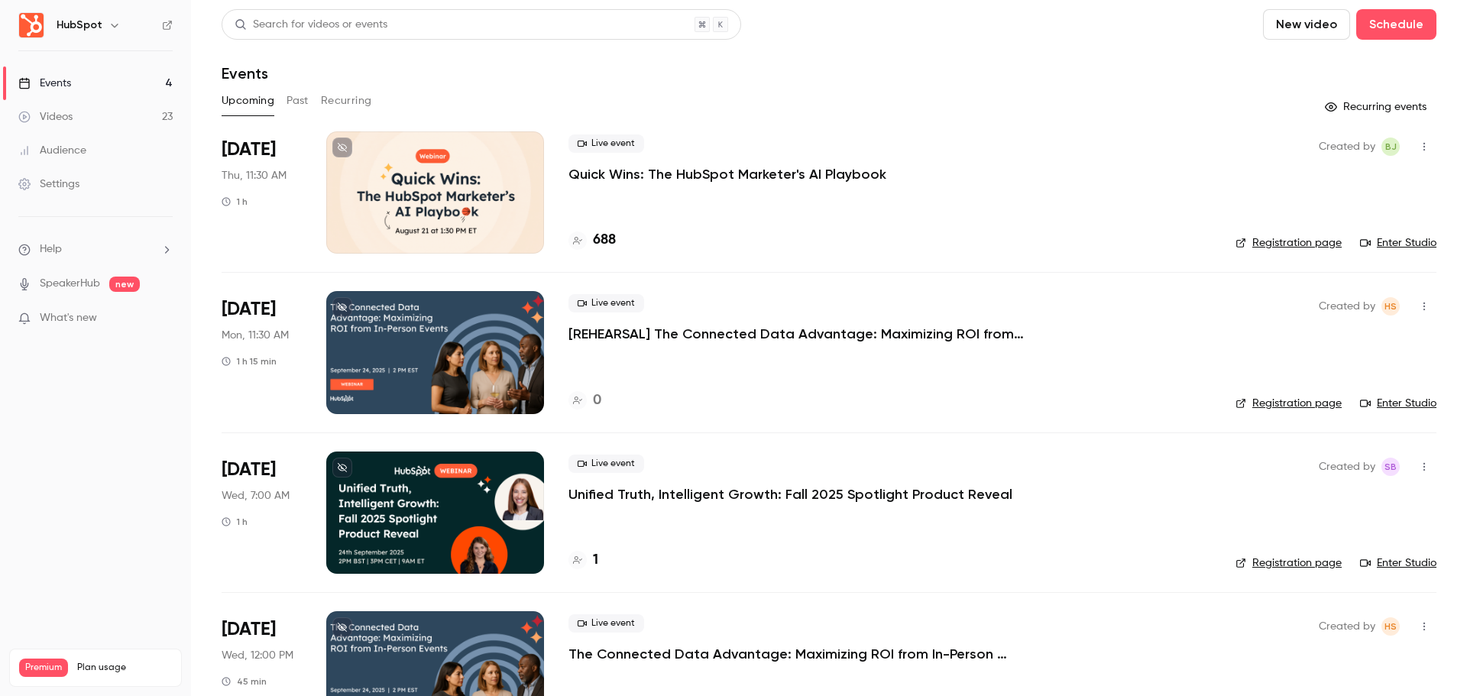
click at [1418, 302] on icon "button" at bounding box center [1424, 306] width 12 height 11
click at [1380, 338] on div "Share" at bounding box center [1354, 345] width 116 height 15
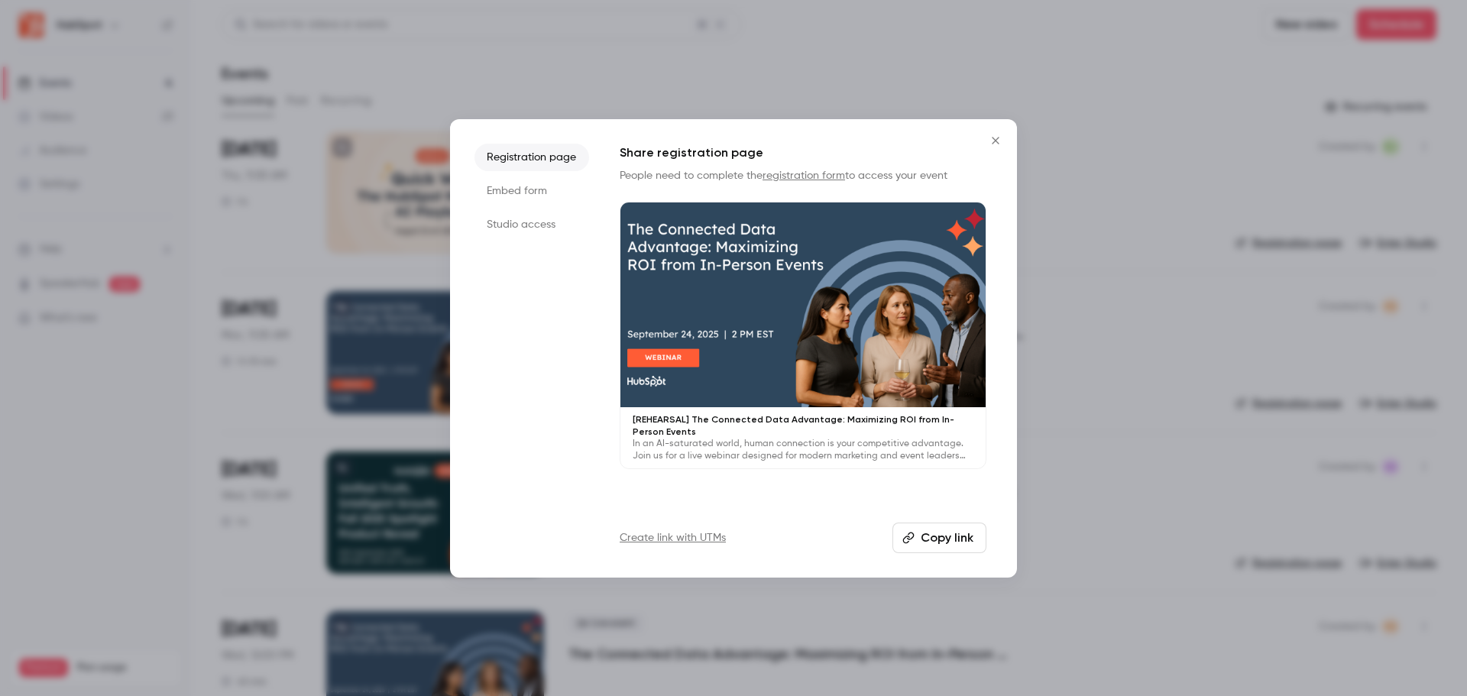
click at [526, 193] on li "Embed form" at bounding box center [531, 191] width 115 height 28
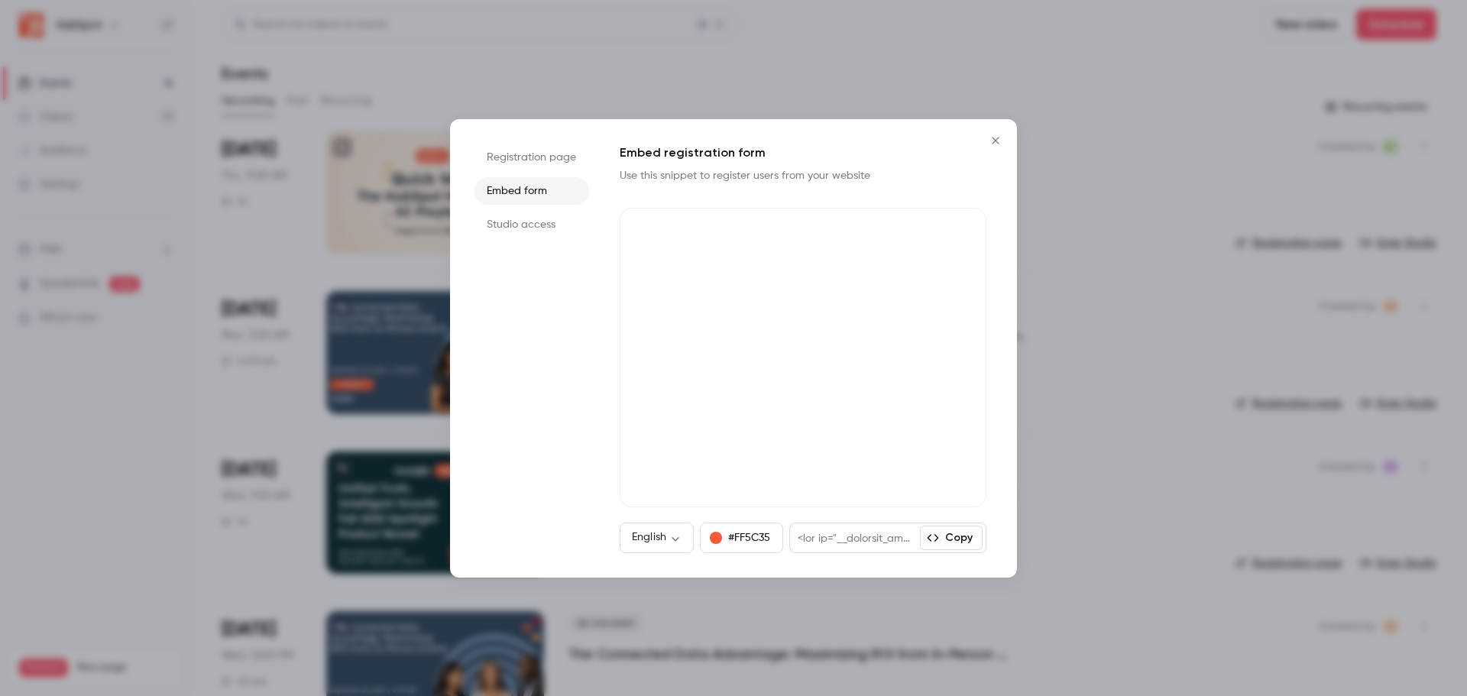
click at [526, 216] on li "Studio access" at bounding box center [531, 225] width 115 height 28
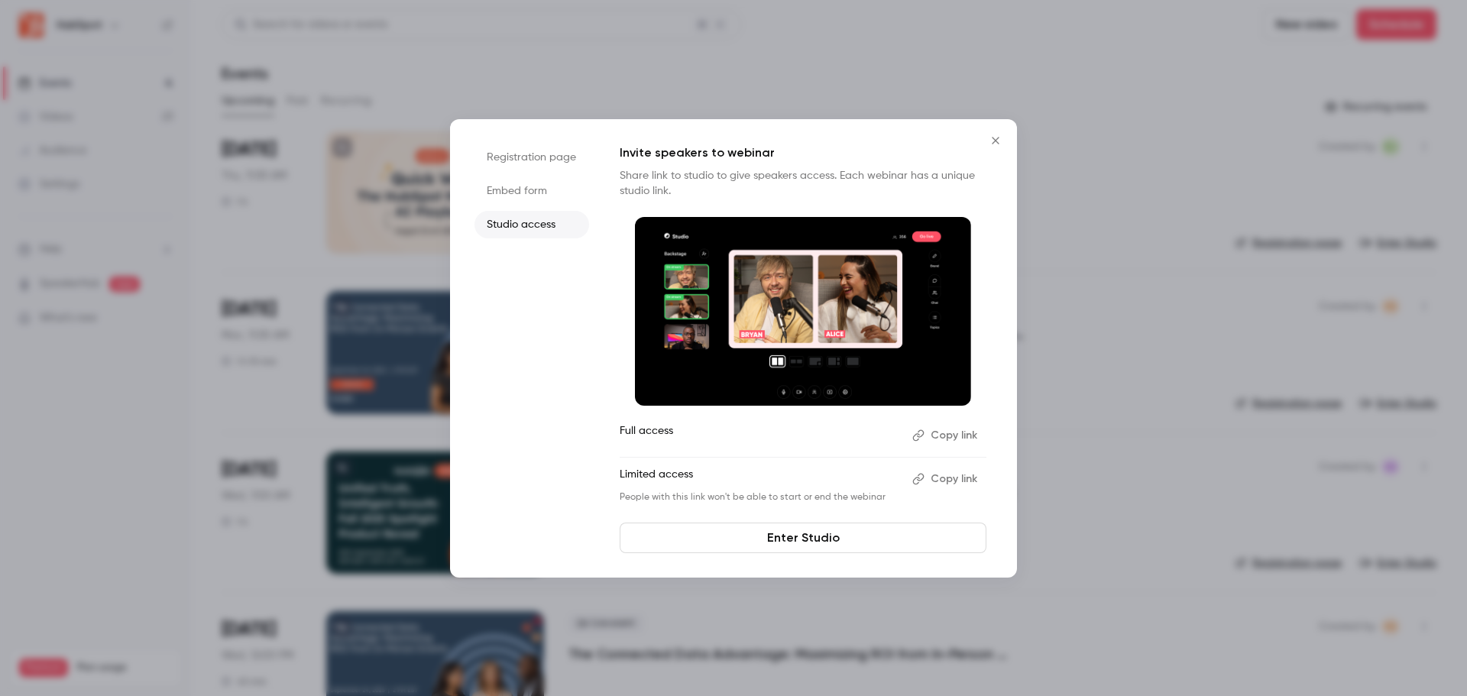
click at [940, 477] on button "Copy link" at bounding box center [946, 479] width 80 height 24
click at [1001, 142] on icon "Close" at bounding box center [995, 140] width 18 height 12
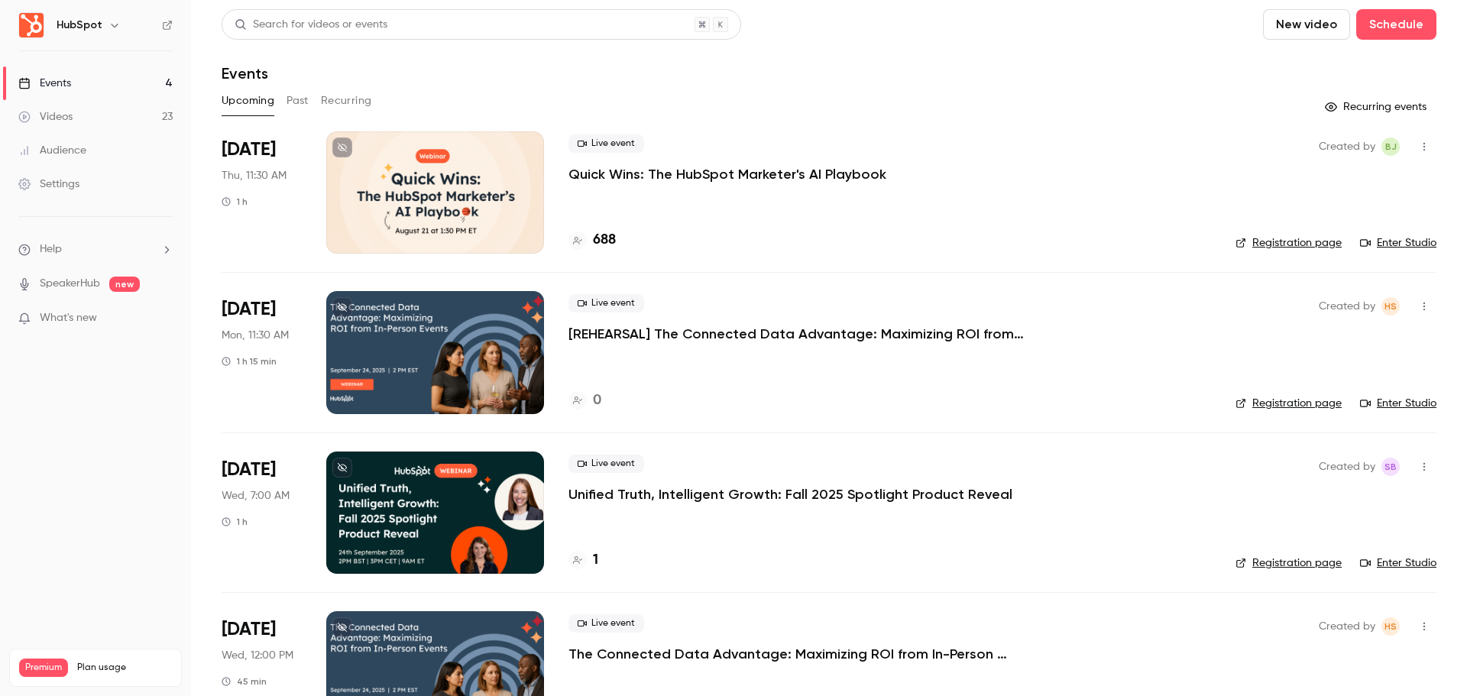
scroll to position [65, 0]
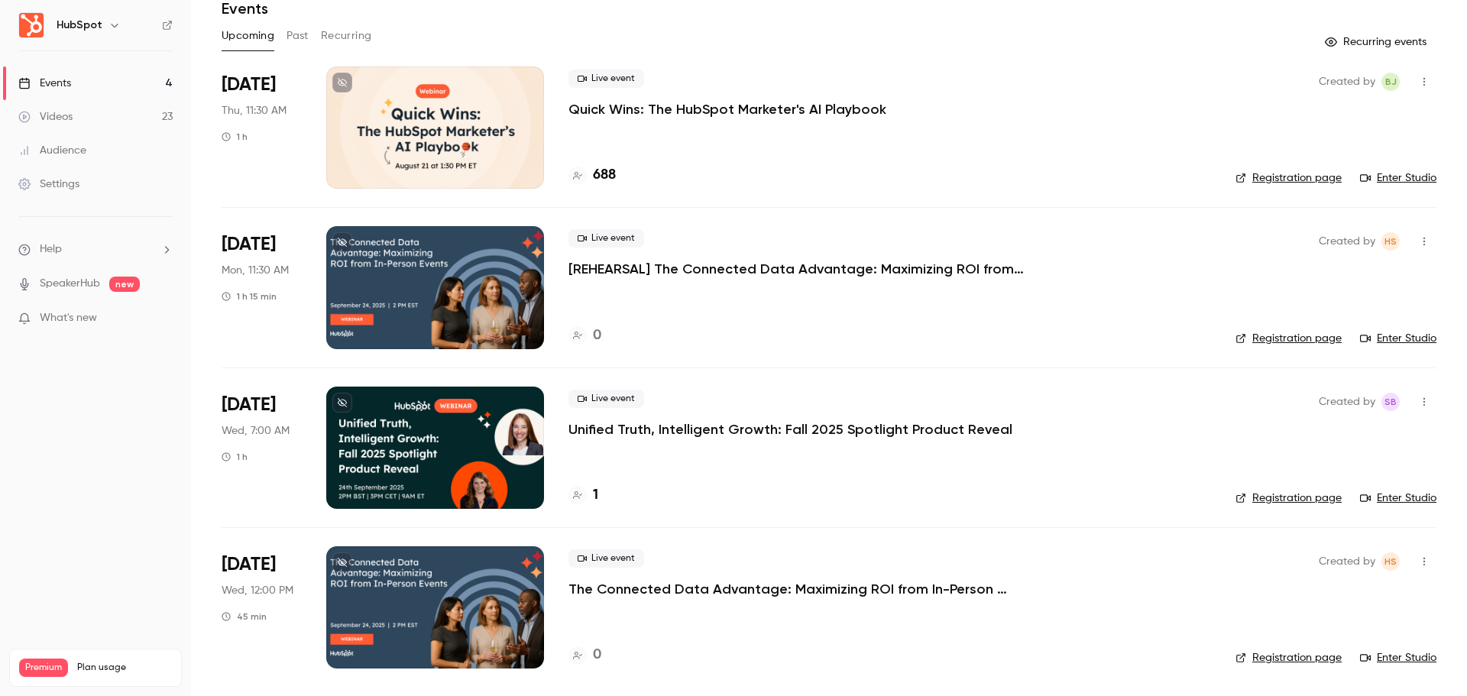
click at [1418, 560] on icon "button" at bounding box center [1424, 561] width 12 height 11
click at [1352, 554] on div "Share" at bounding box center [1354, 549] width 116 height 15
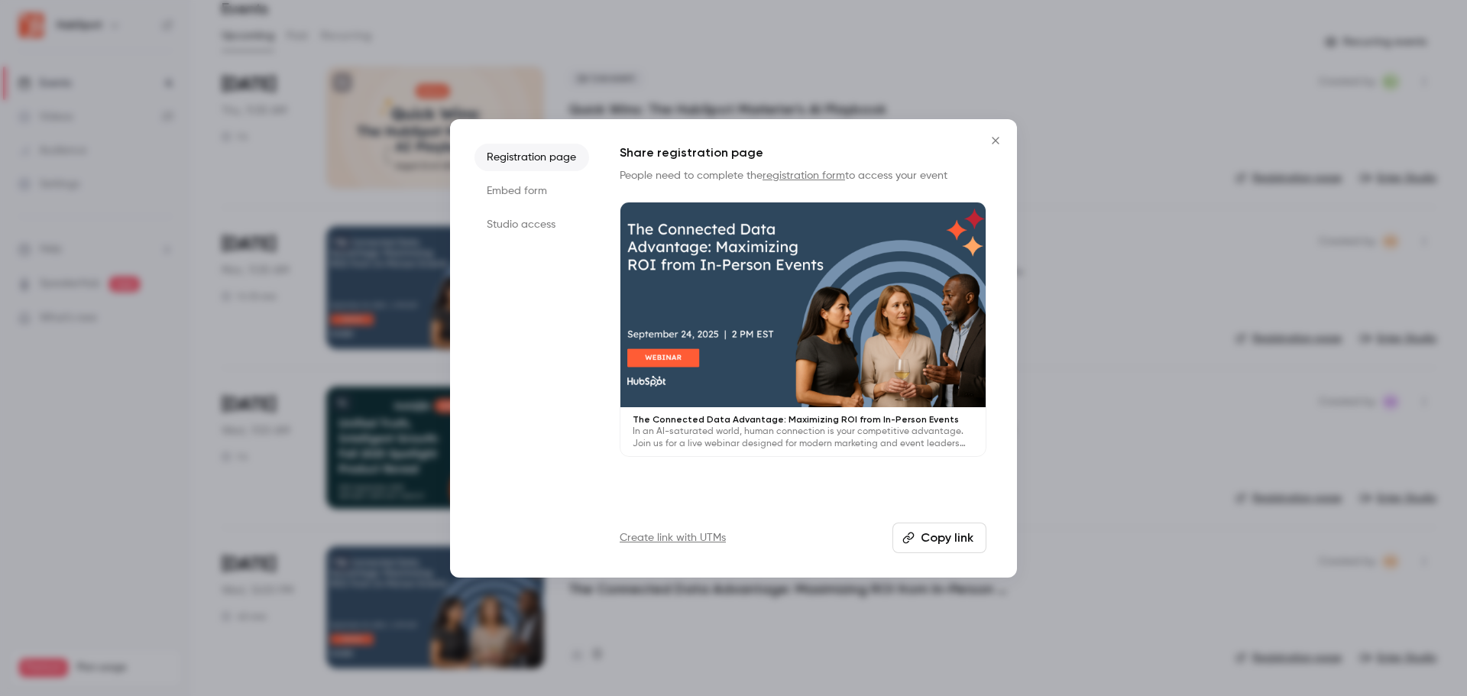
click at [546, 227] on li "Studio access" at bounding box center [531, 225] width 115 height 28
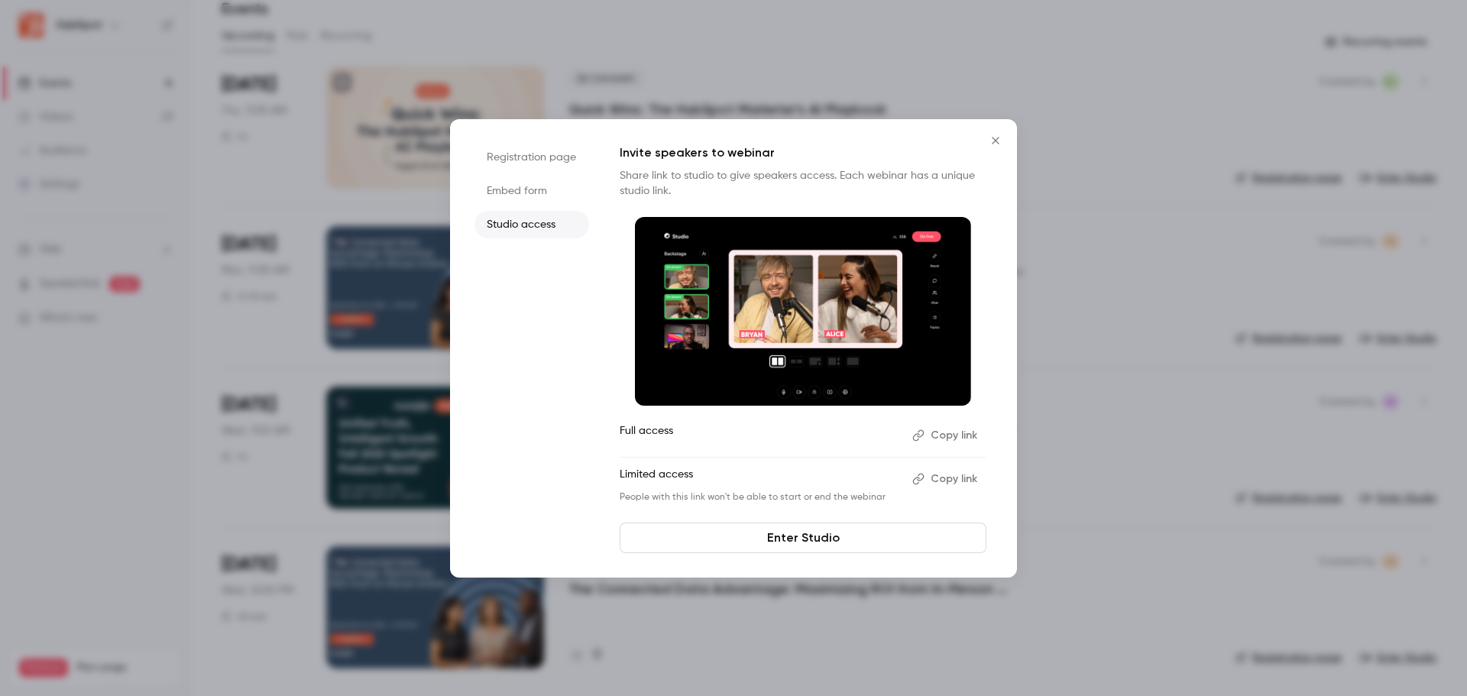
click at [943, 479] on button "Copy link" at bounding box center [946, 479] width 80 height 24
click at [992, 142] on icon "Close" at bounding box center [995, 140] width 18 height 12
